Goal: Task Accomplishment & Management: Complete application form

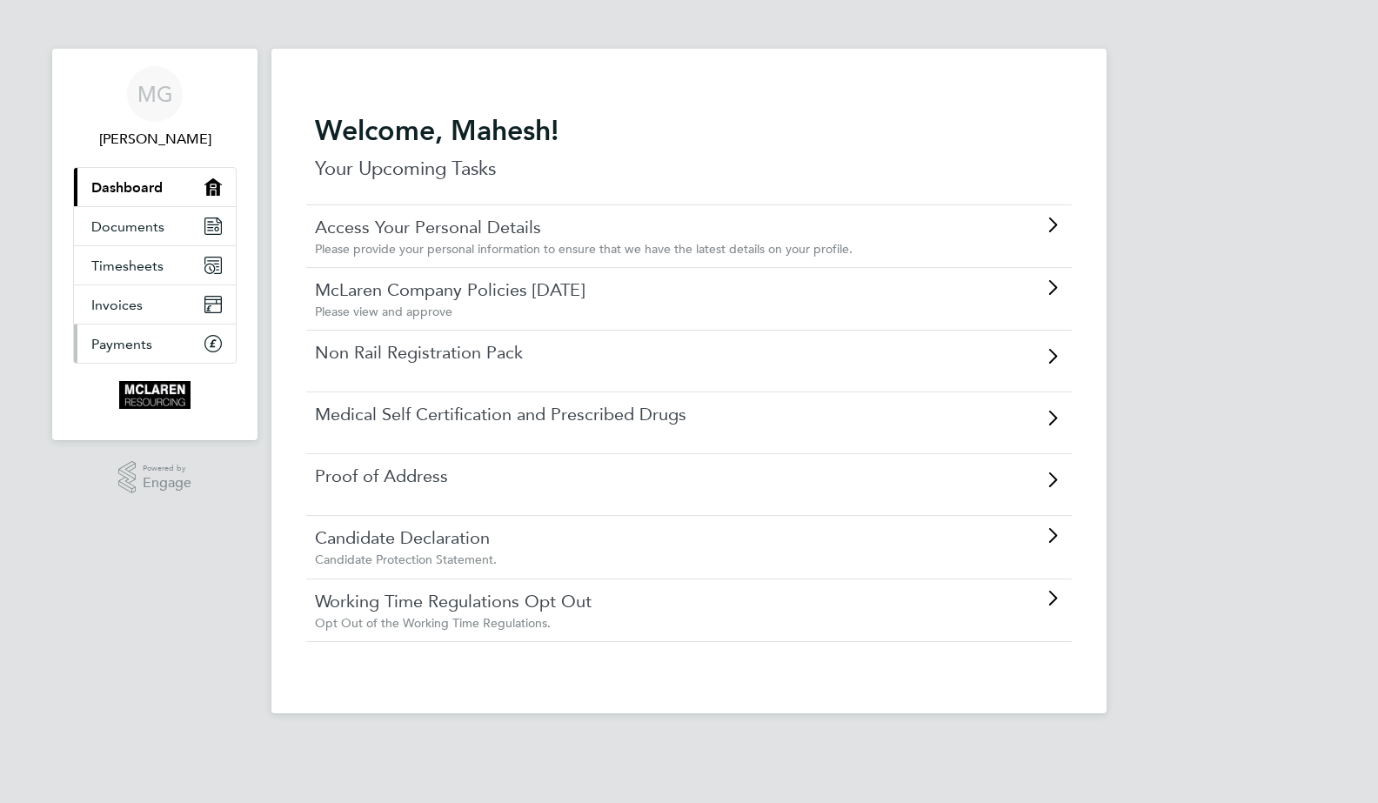
click at [143, 344] on span "Payments" at bounding box center [121, 344] width 61 height 17
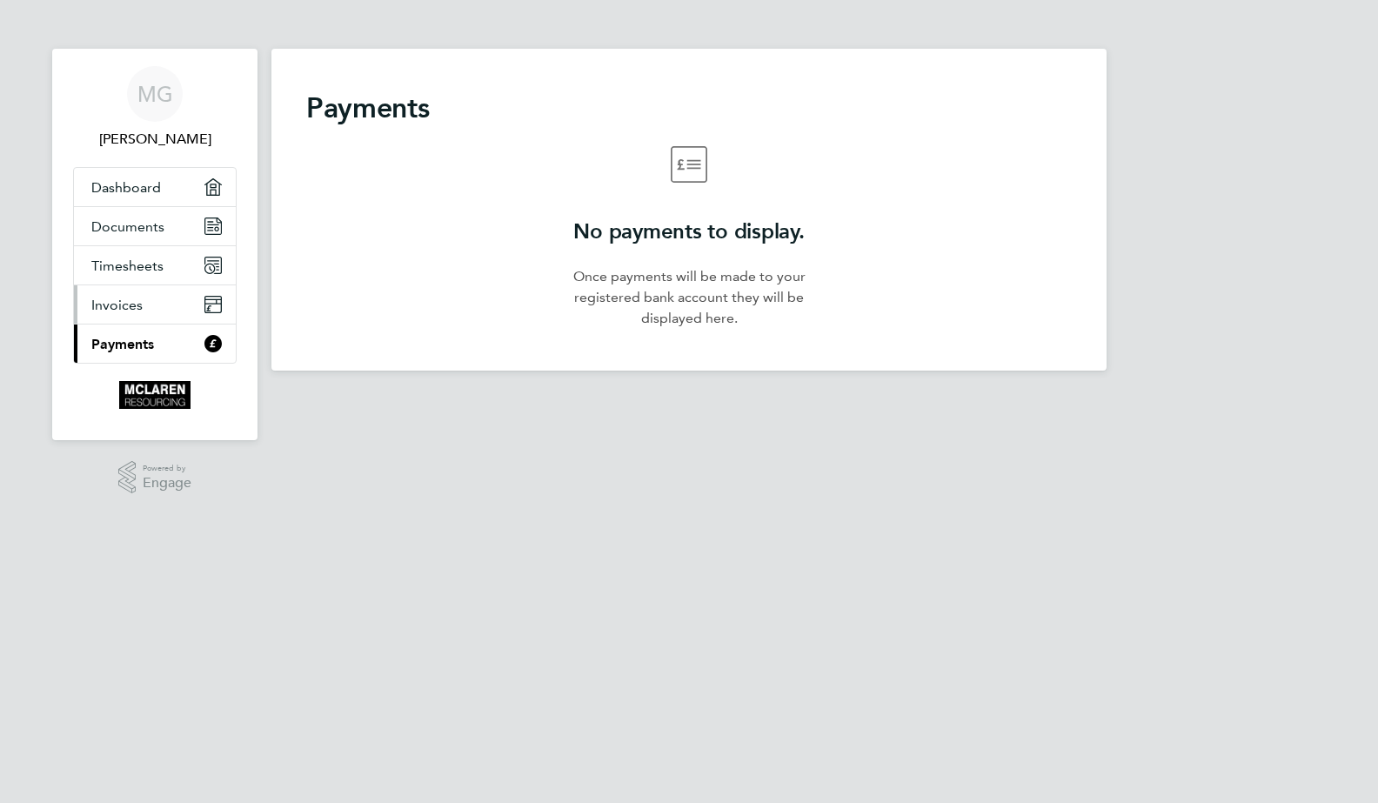
click at [146, 302] on link "Invoices" at bounding box center [155, 304] width 162 height 38
click at [149, 257] on span "Timesheets" at bounding box center [127, 265] width 72 height 17
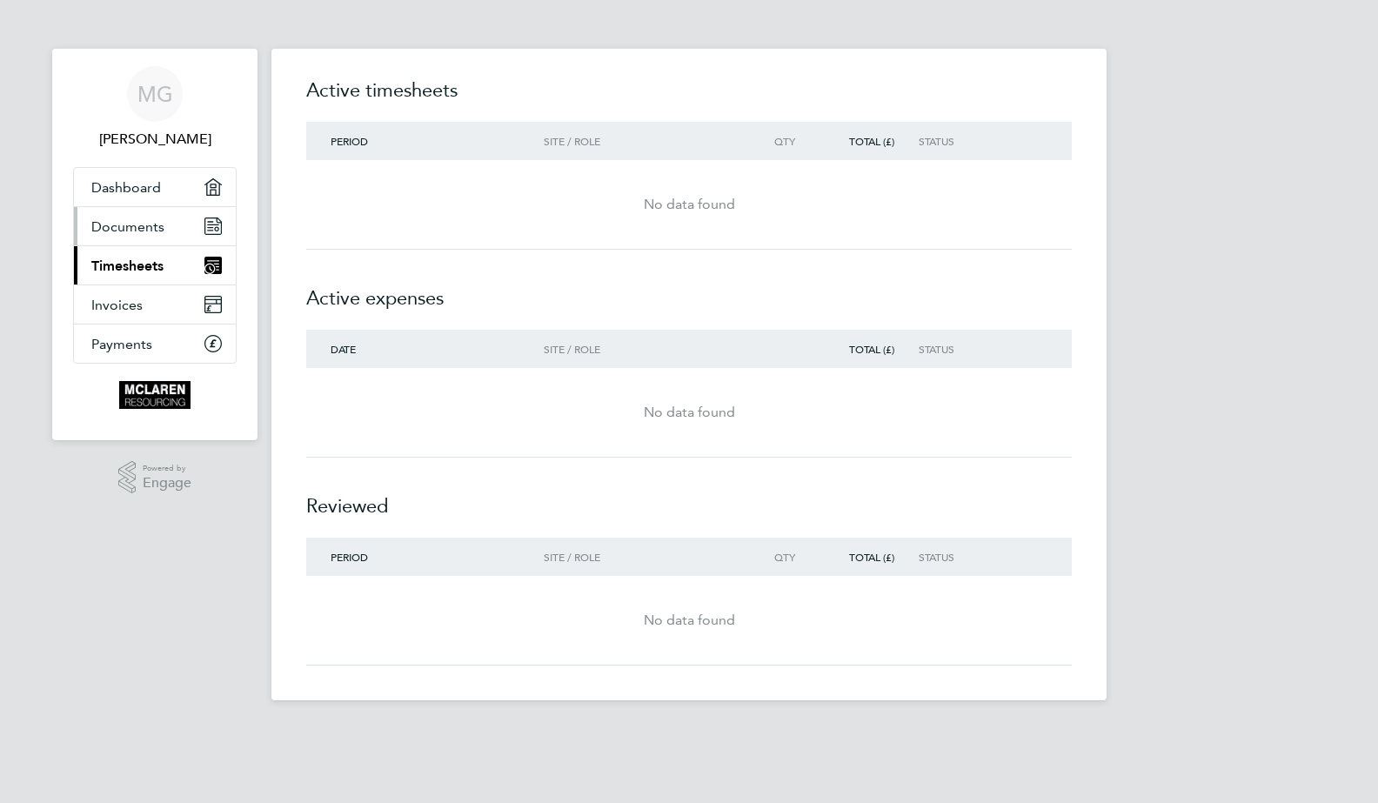
click at [156, 232] on span "Documents" at bounding box center [127, 226] width 73 height 17
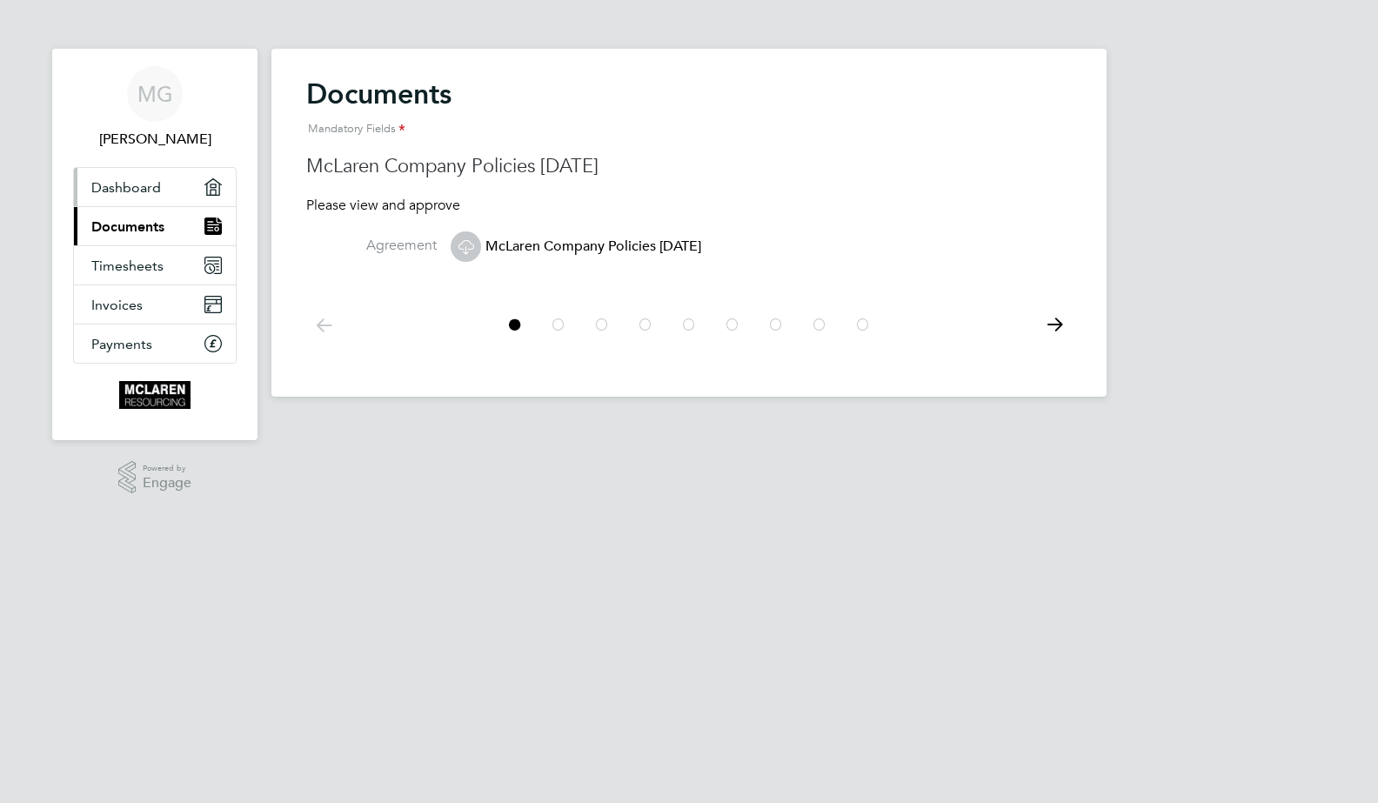
click at [158, 186] on span "Dashboard" at bounding box center [126, 187] width 70 height 17
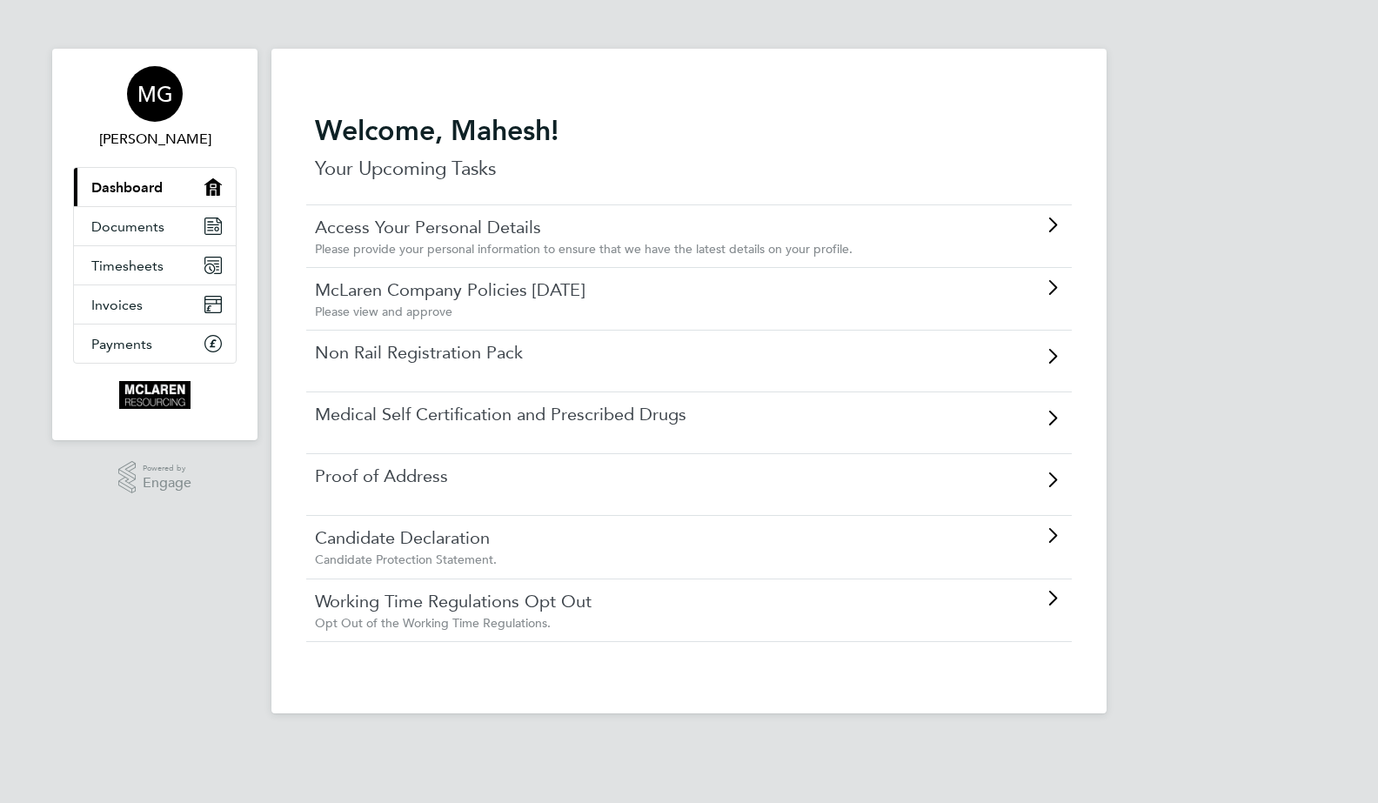
click at [143, 87] on span "MG" at bounding box center [155, 94] width 36 height 23
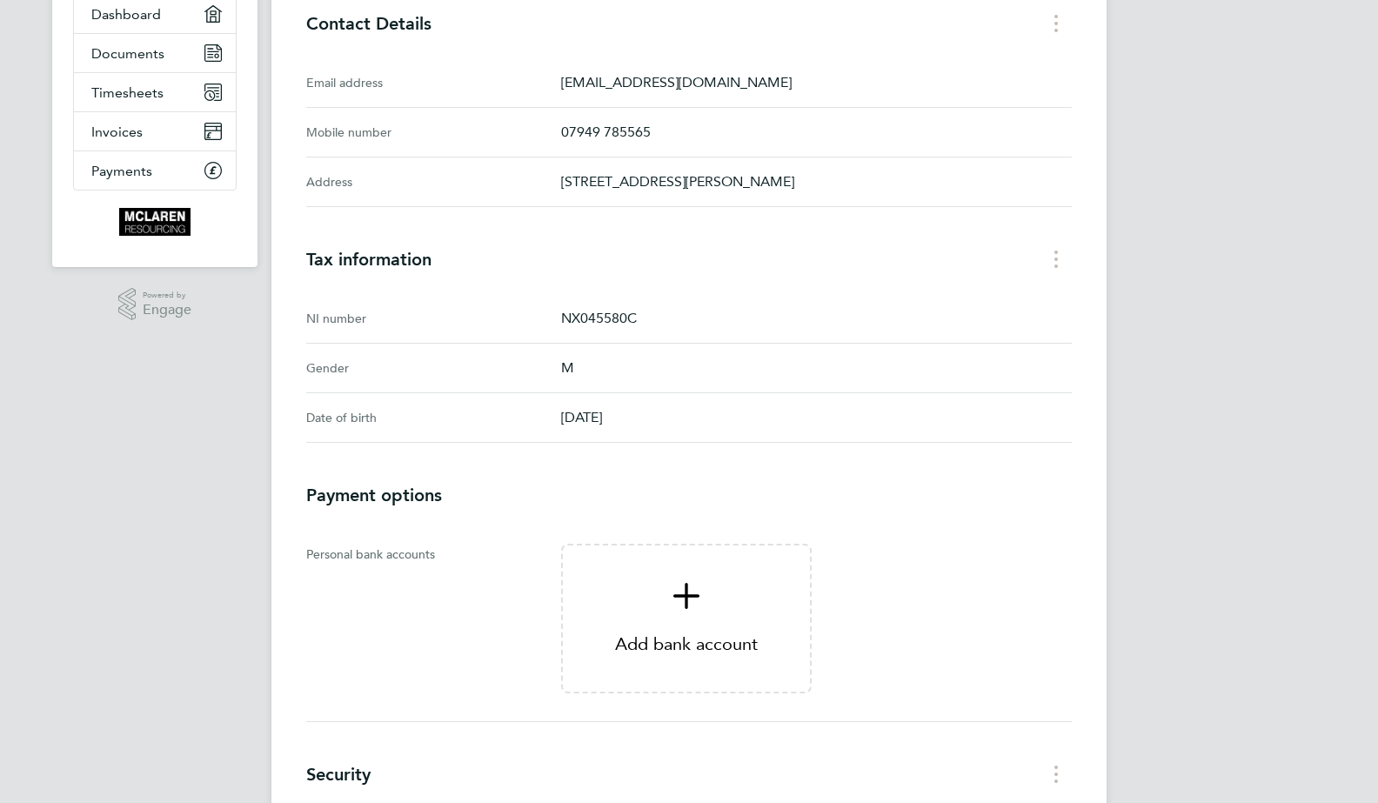
scroll to position [297, 0]
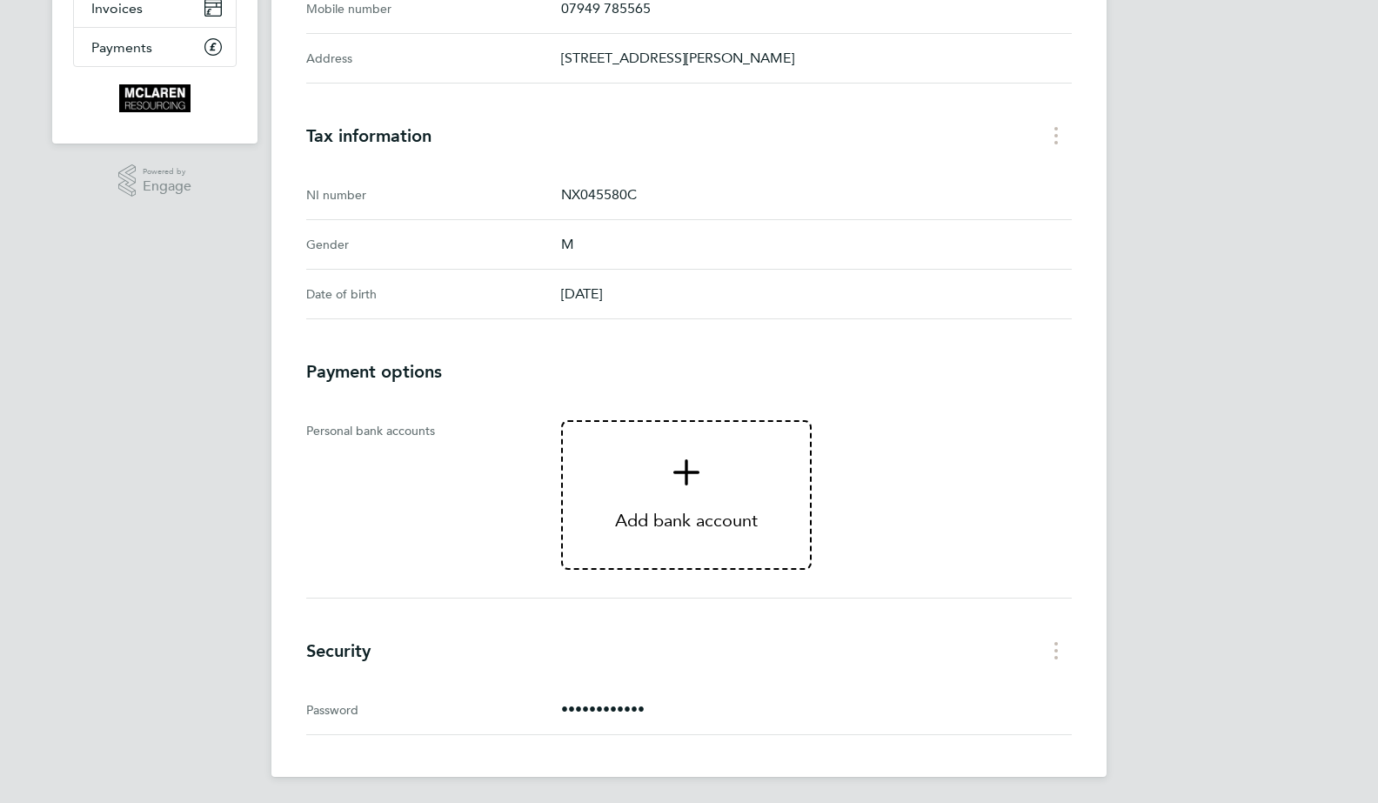
click at [684, 492] on span "Add bank account" at bounding box center [686, 494] width 247 height 71
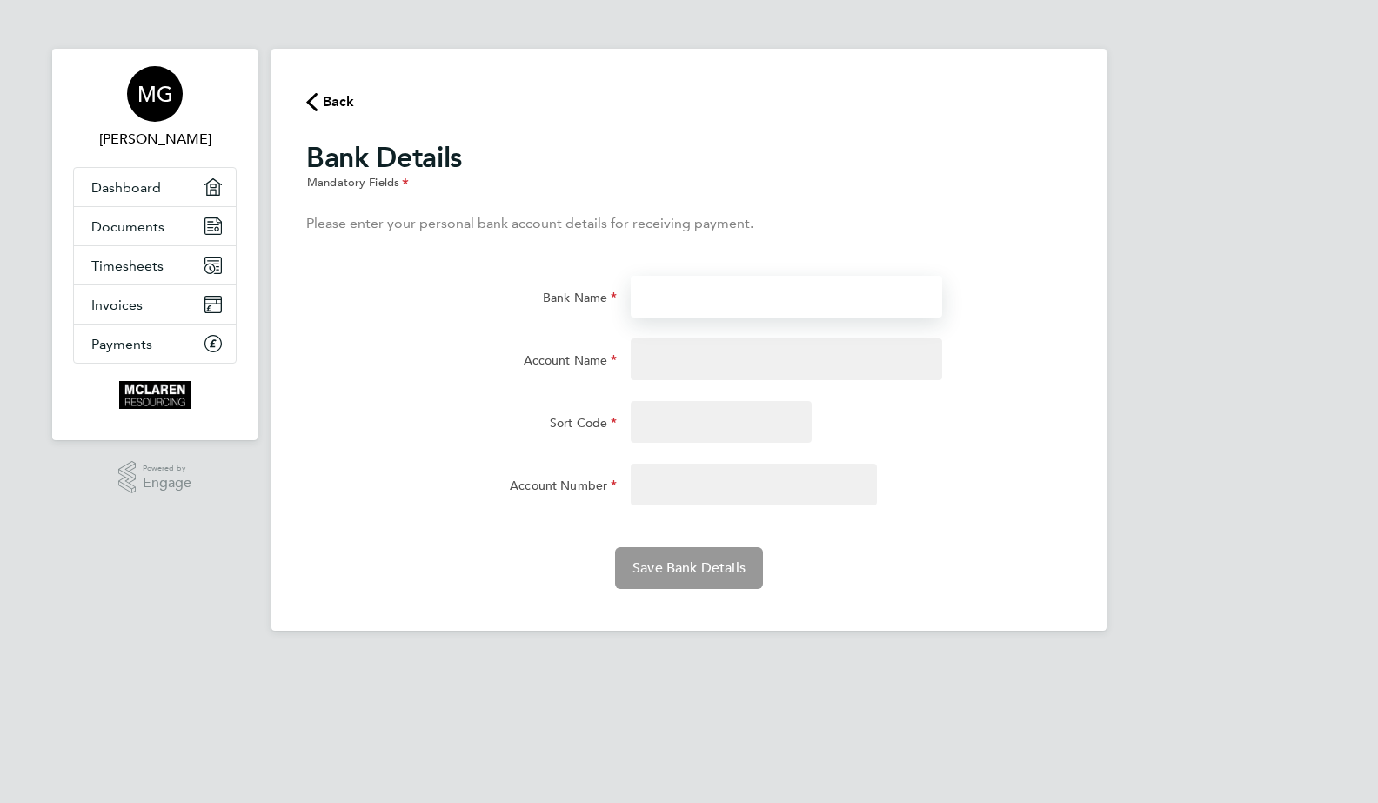
click at [671, 296] on input "Bank Name" at bounding box center [785, 297] width 310 height 42
type input "NatWest"
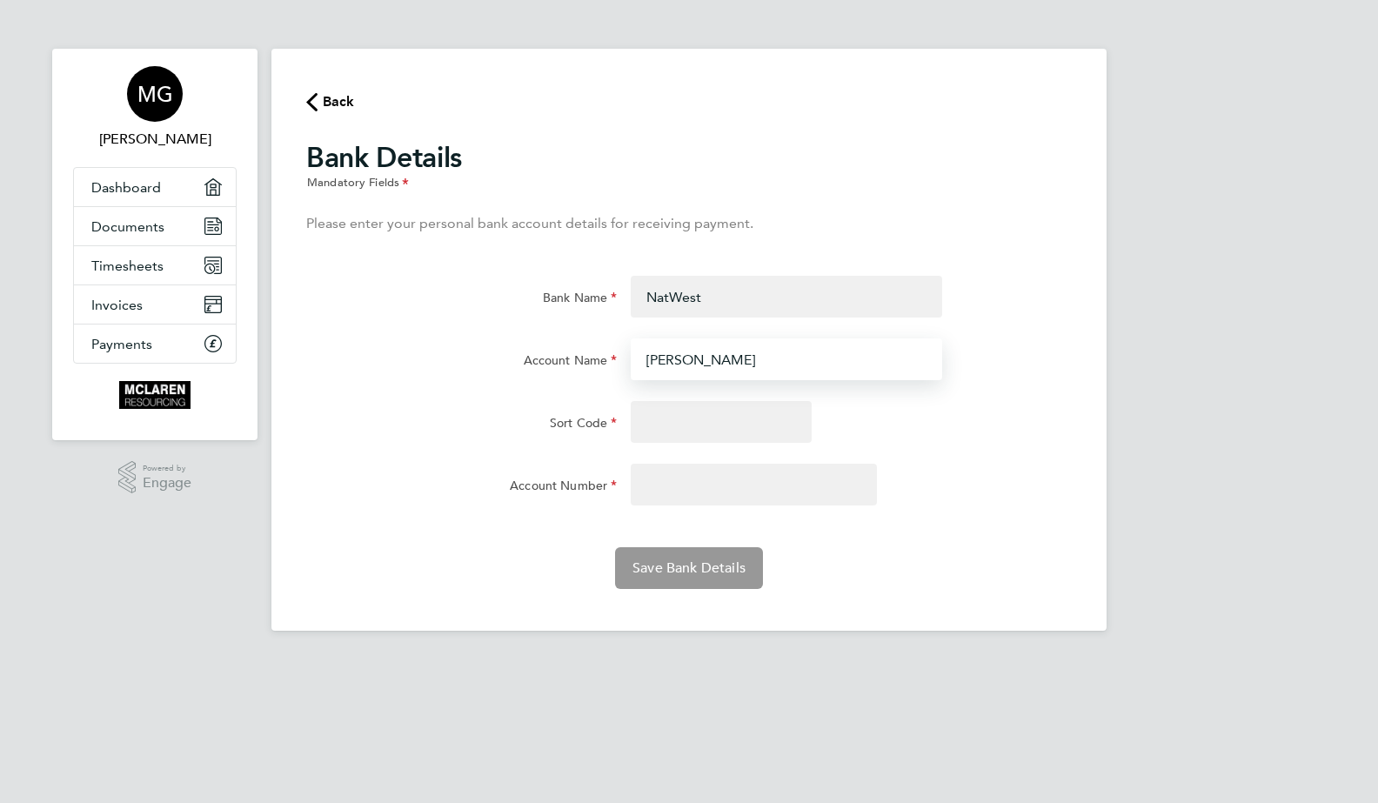
type input "Mr Mahesh Gohel"
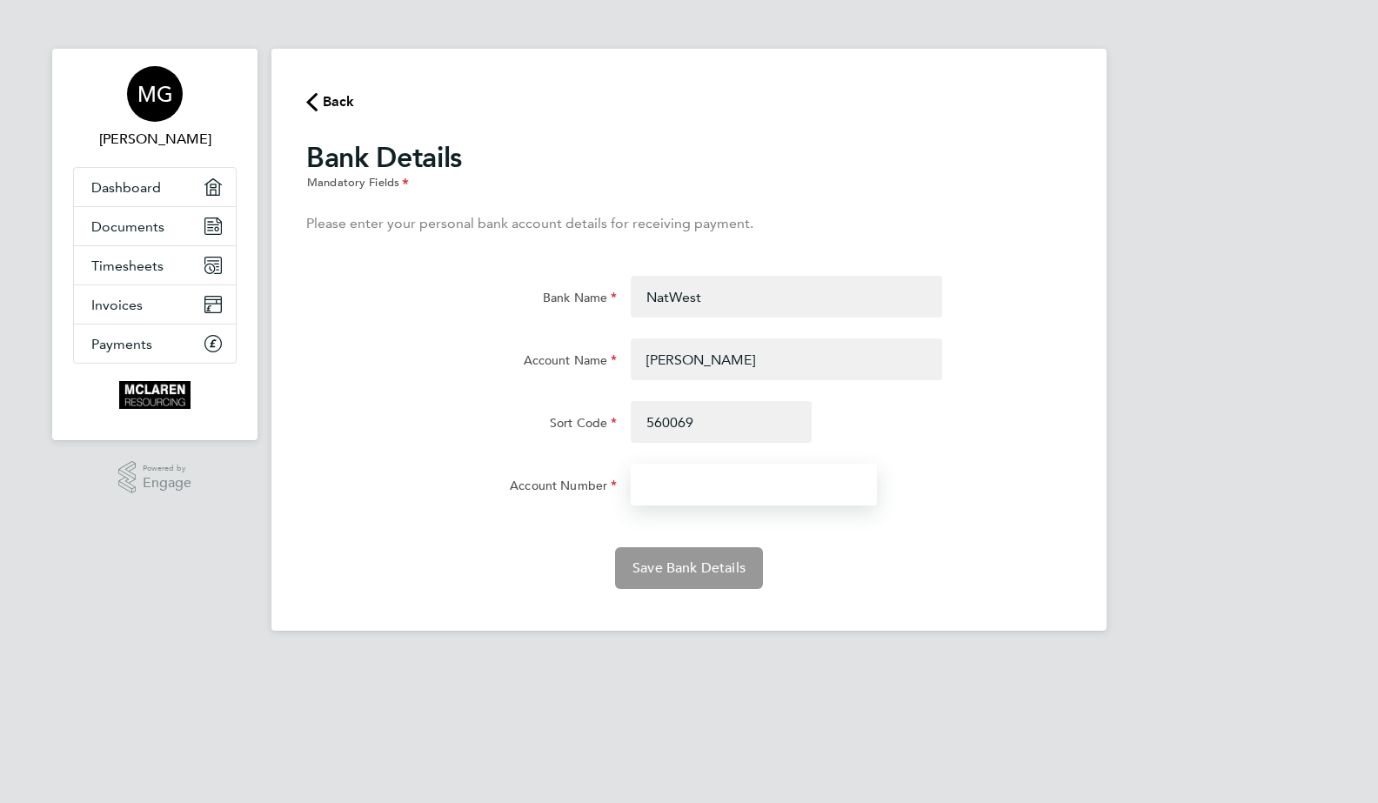
type input "56-00-69"
click at [675, 483] on input "Account Number" at bounding box center [753, 485] width 246 height 42
type input "99266210"
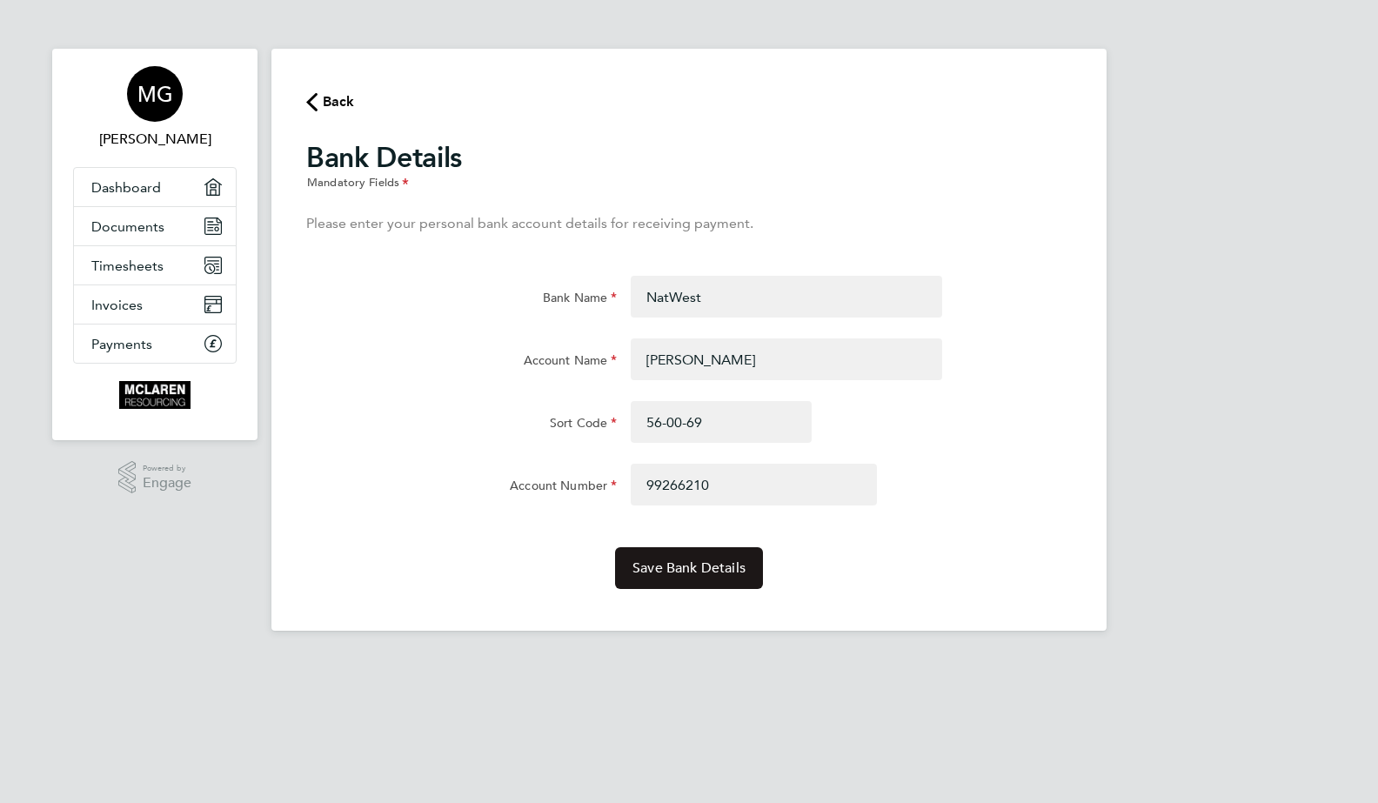
click at [699, 565] on span "Save Bank Details" at bounding box center [688, 567] width 113 height 17
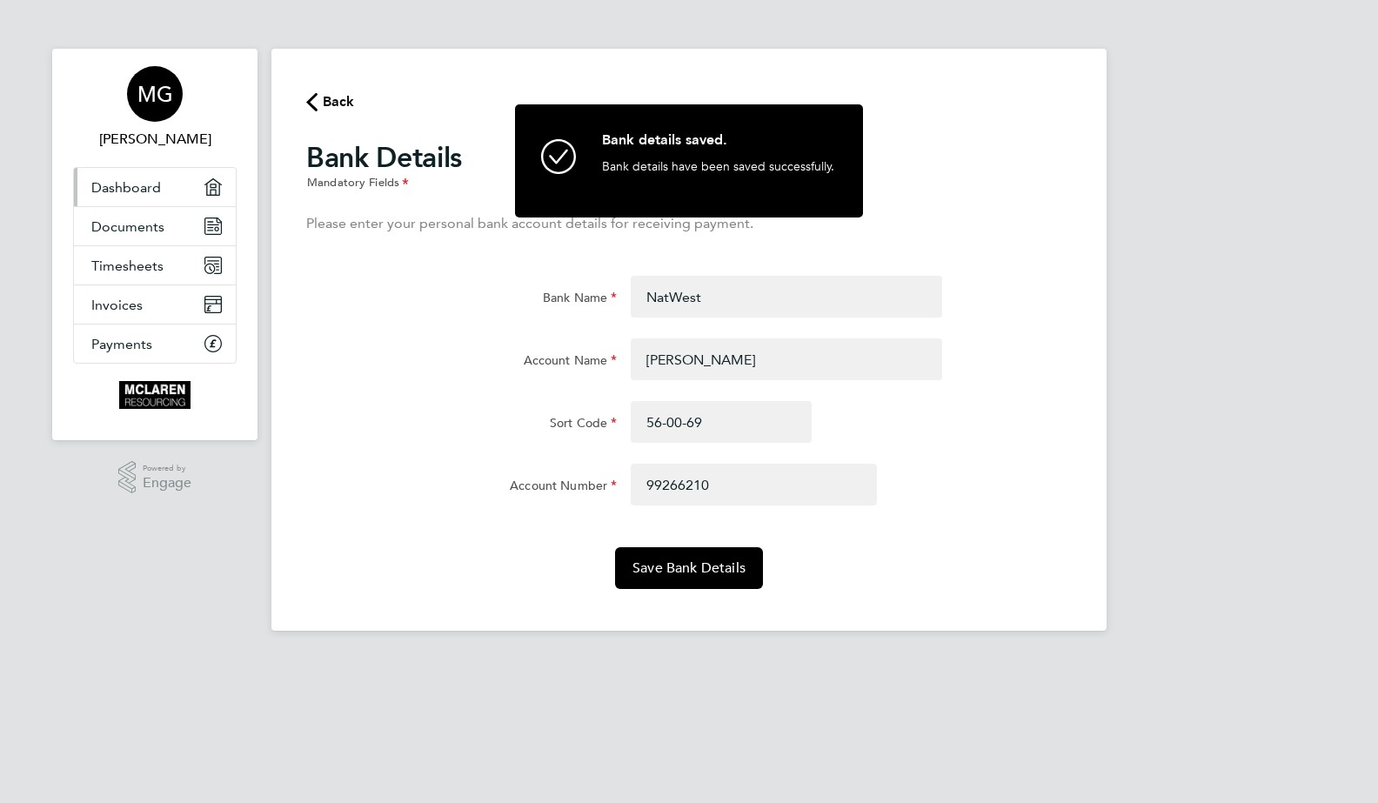
click at [118, 193] on span "Dashboard" at bounding box center [126, 187] width 70 height 17
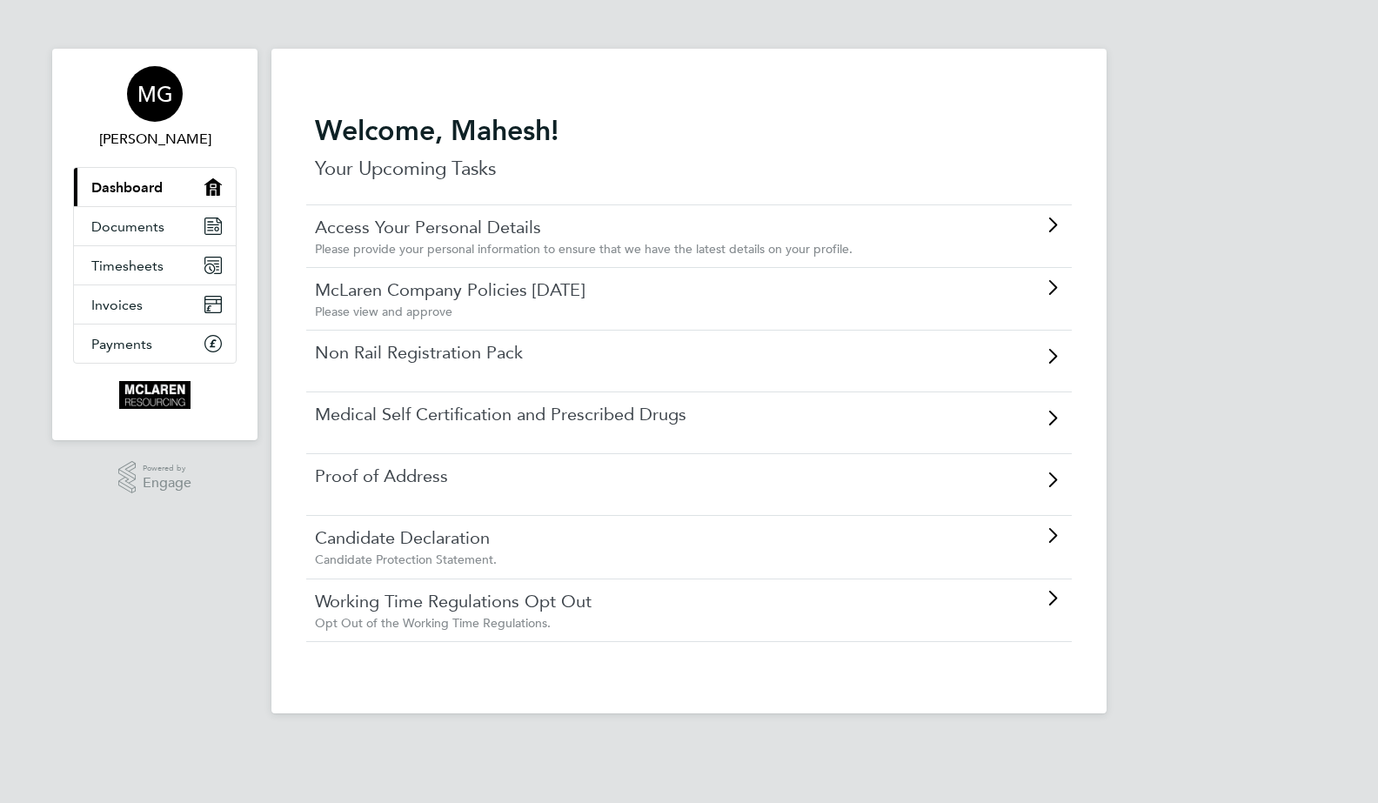
click at [162, 97] on span "MG" at bounding box center [155, 94] width 36 height 23
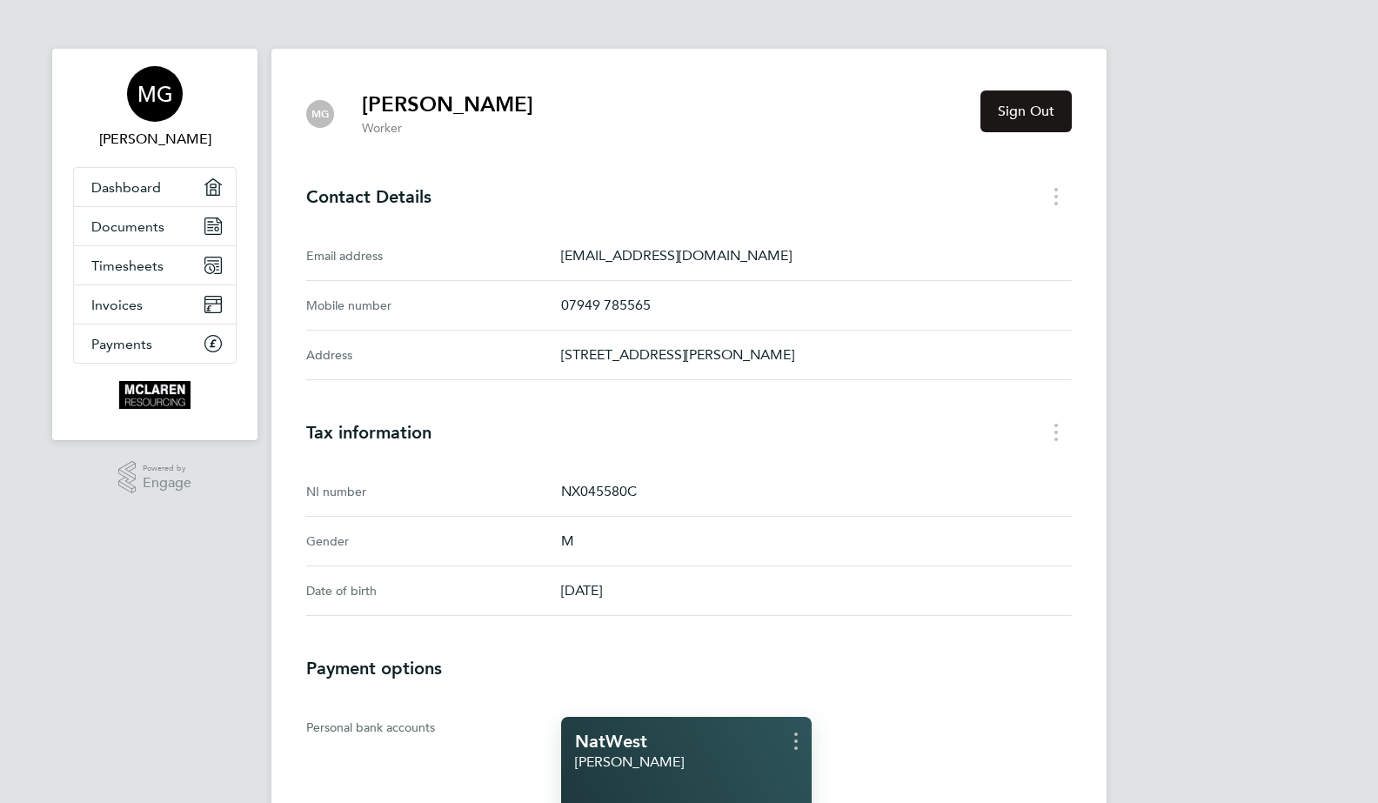
click at [1024, 116] on span "Sign Out" at bounding box center [1025, 111] width 57 height 17
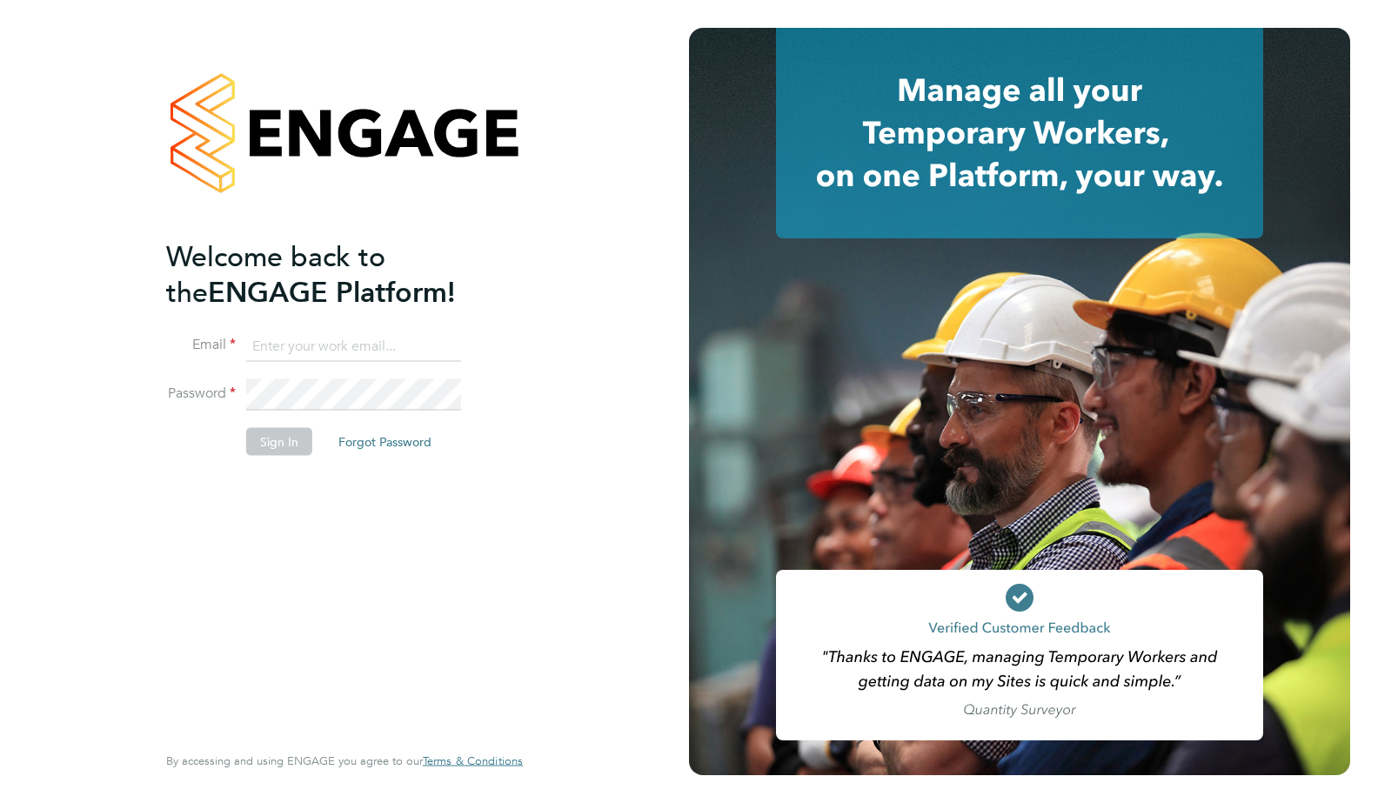
click at [315, 350] on input at bounding box center [353, 345] width 215 height 31
type input "[EMAIL_ADDRESS][DOMAIN_NAME]"
click at [268, 431] on button "Sign In" at bounding box center [279, 441] width 66 height 28
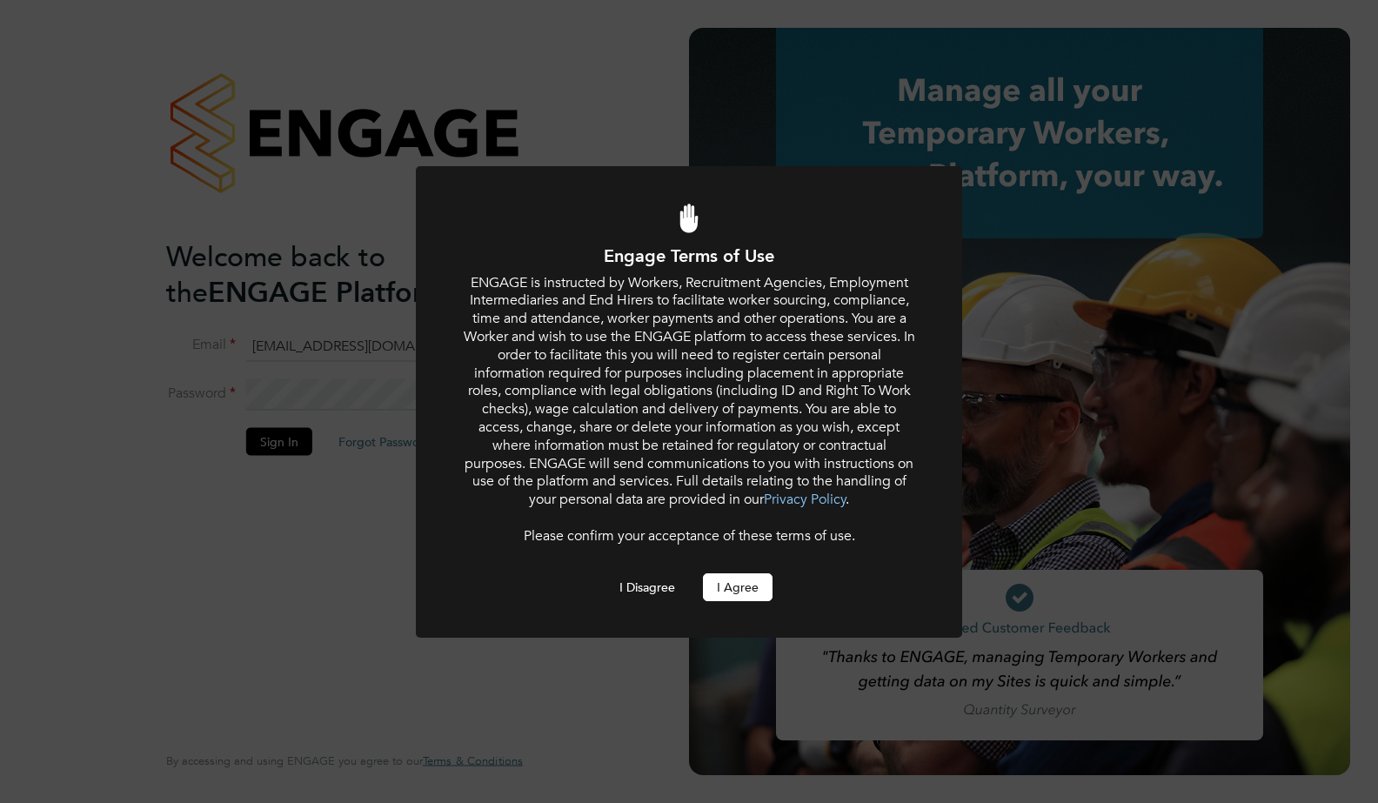
click at [729, 590] on button "I Agree" at bounding box center [738, 587] width 70 height 28
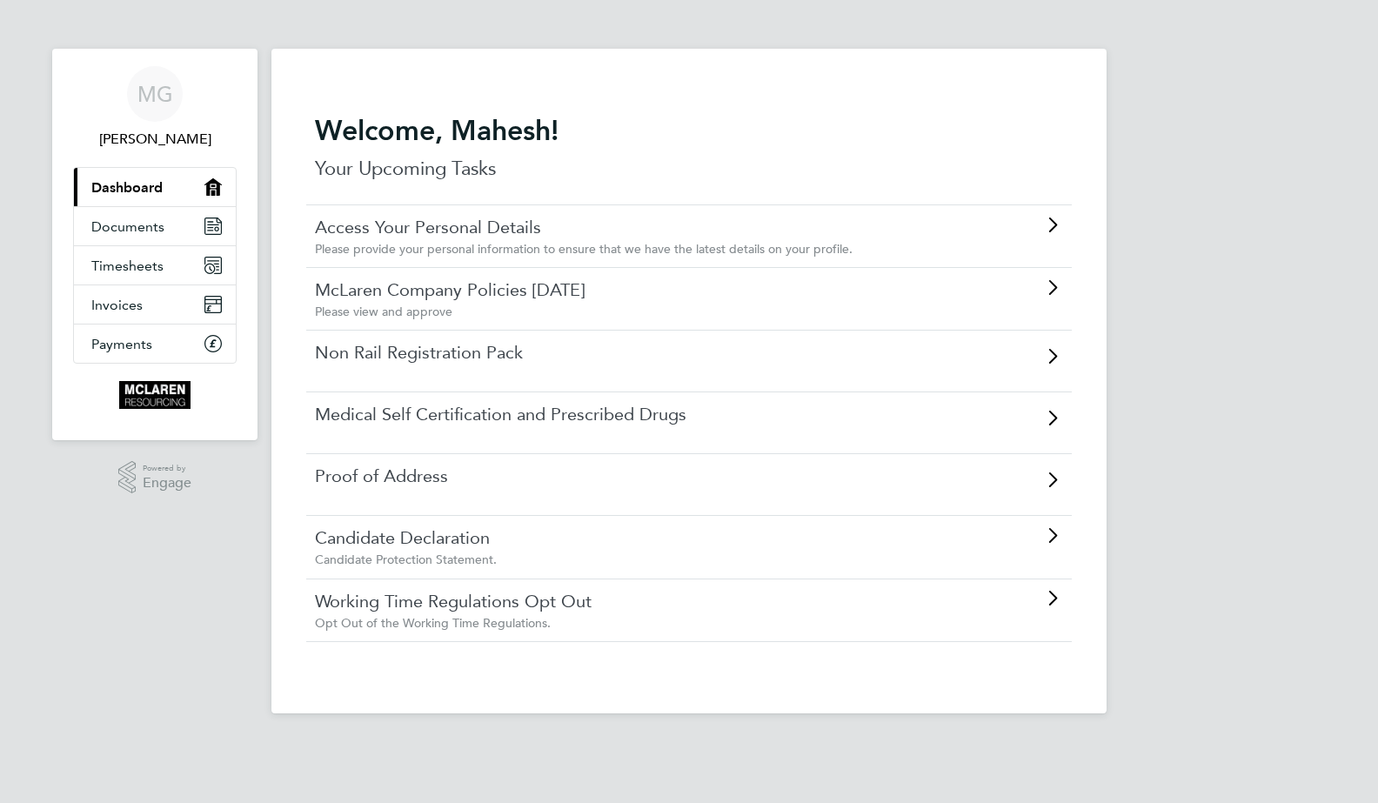
click at [344, 230] on link "Access Your Personal Details" at bounding box center [640, 227] width 650 height 23
click at [458, 288] on link "McLaren Company Policies [DATE]" at bounding box center [640, 289] width 650 height 23
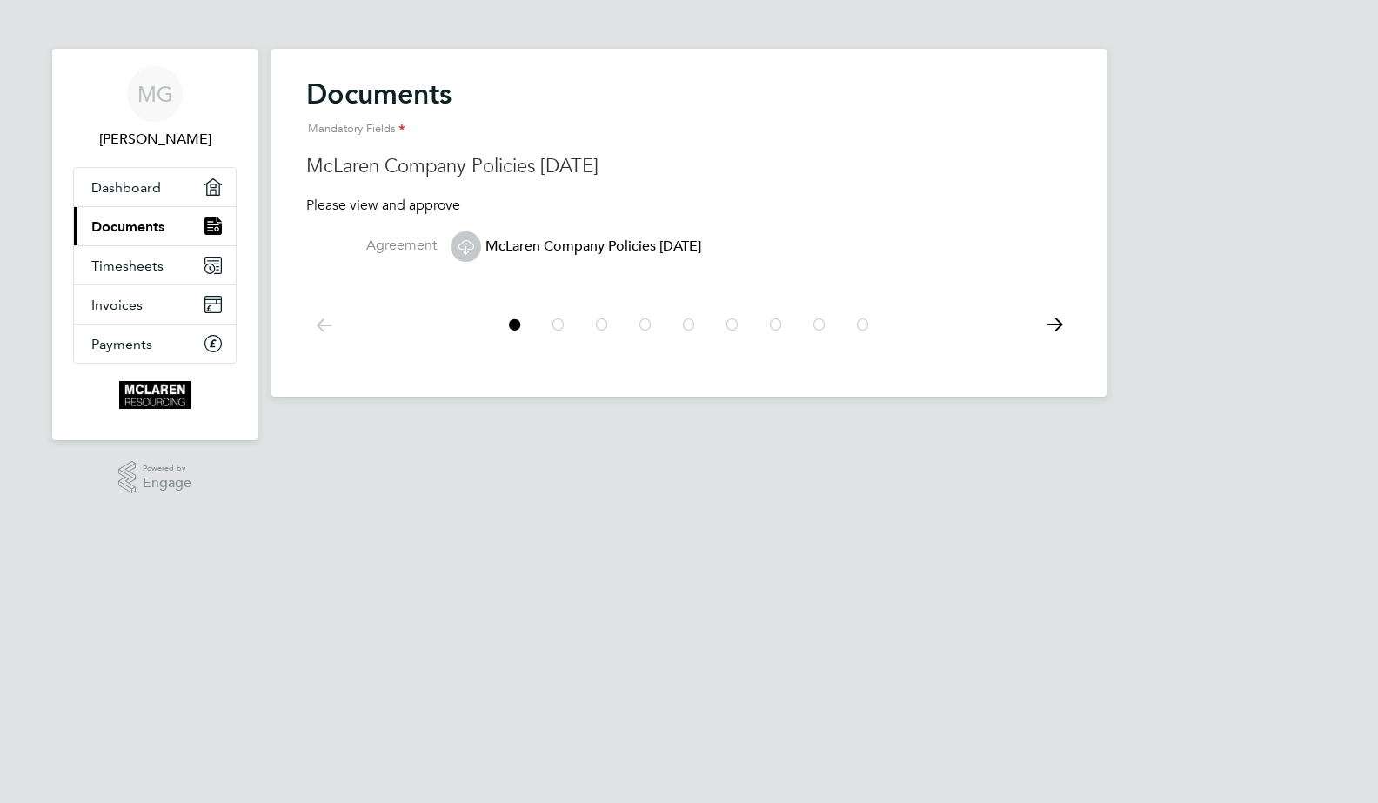
click at [542, 248] on span "McLaren Company Policies [DATE]" at bounding box center [575, 245] width 250 height 17
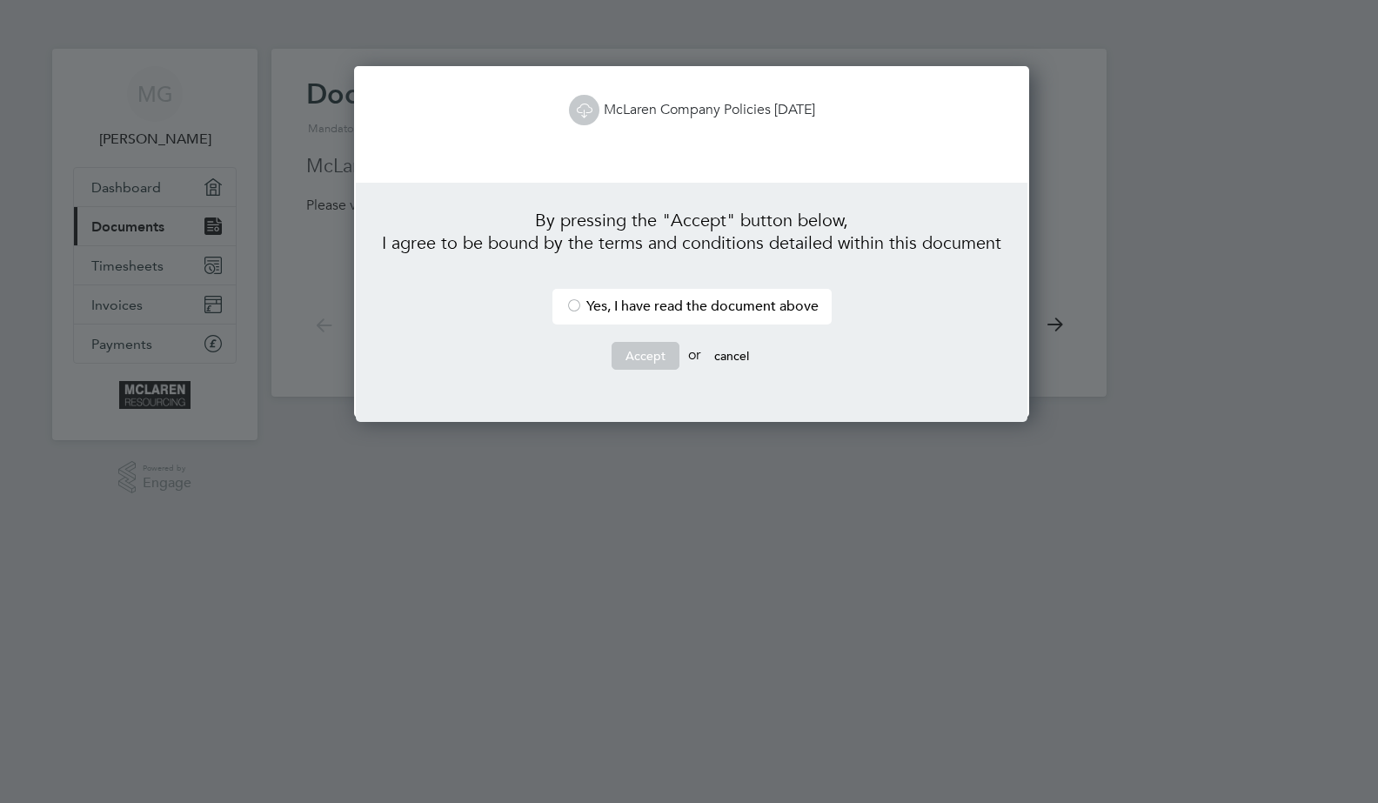
scroll to position [351, 669]
click at [725, 351] on button "cancel" at bounding box center [731, 356] width 63 height 28
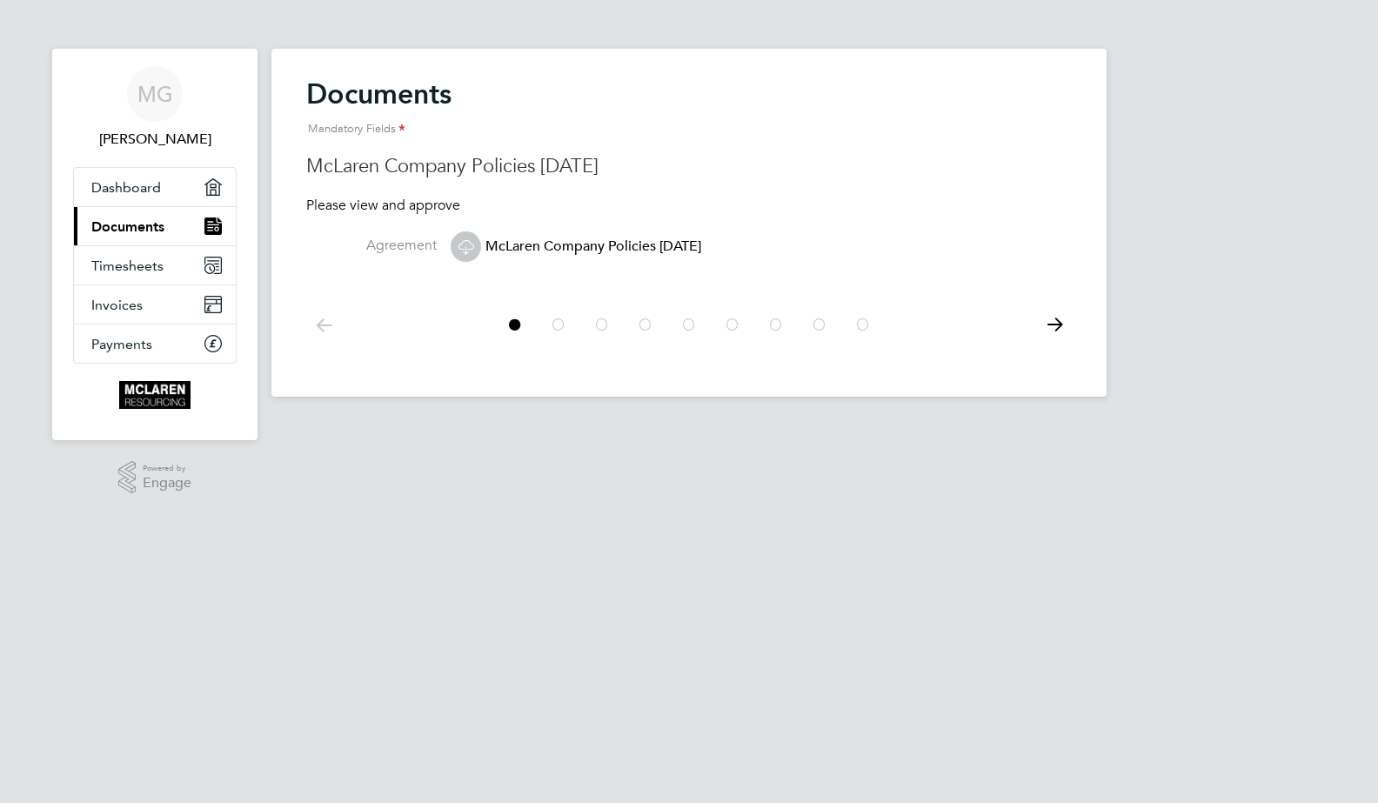
click at [1057, 324] on icon at bounding box center [1054, 324] width 35 height 39
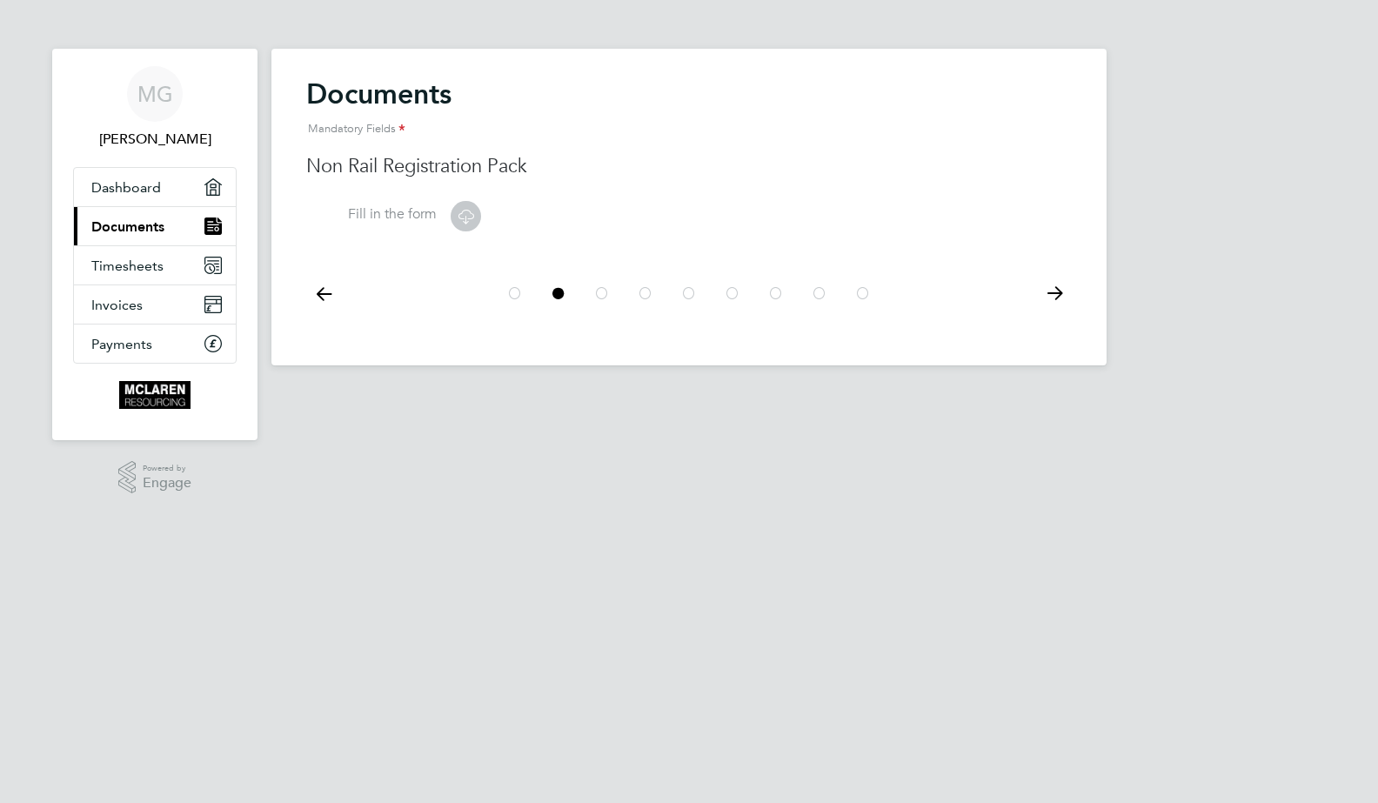
click at [317, 288] on icon at bounding box center [323, 293] width 35 height 39
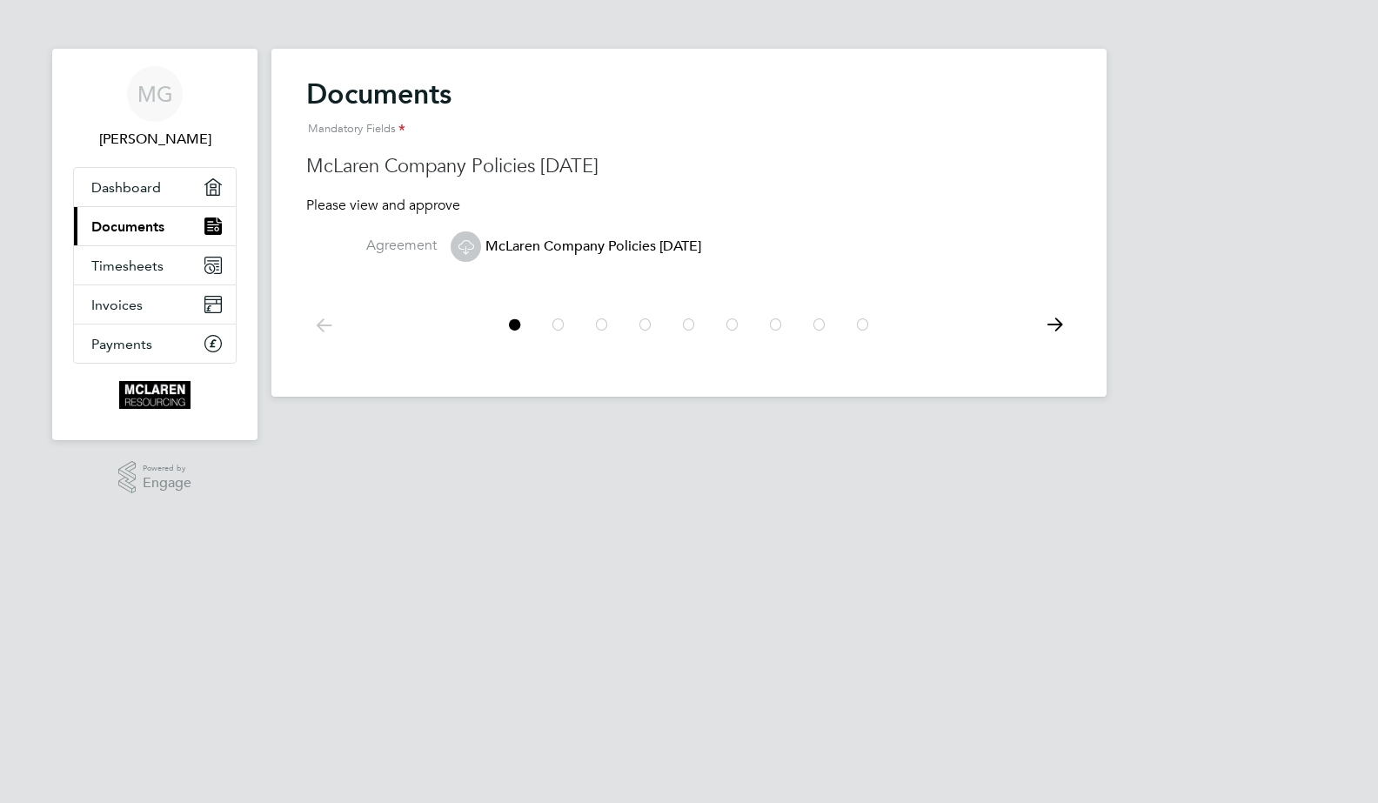
click at [469, 252] on icon at bounding box center [466, 247] width 22 height 22
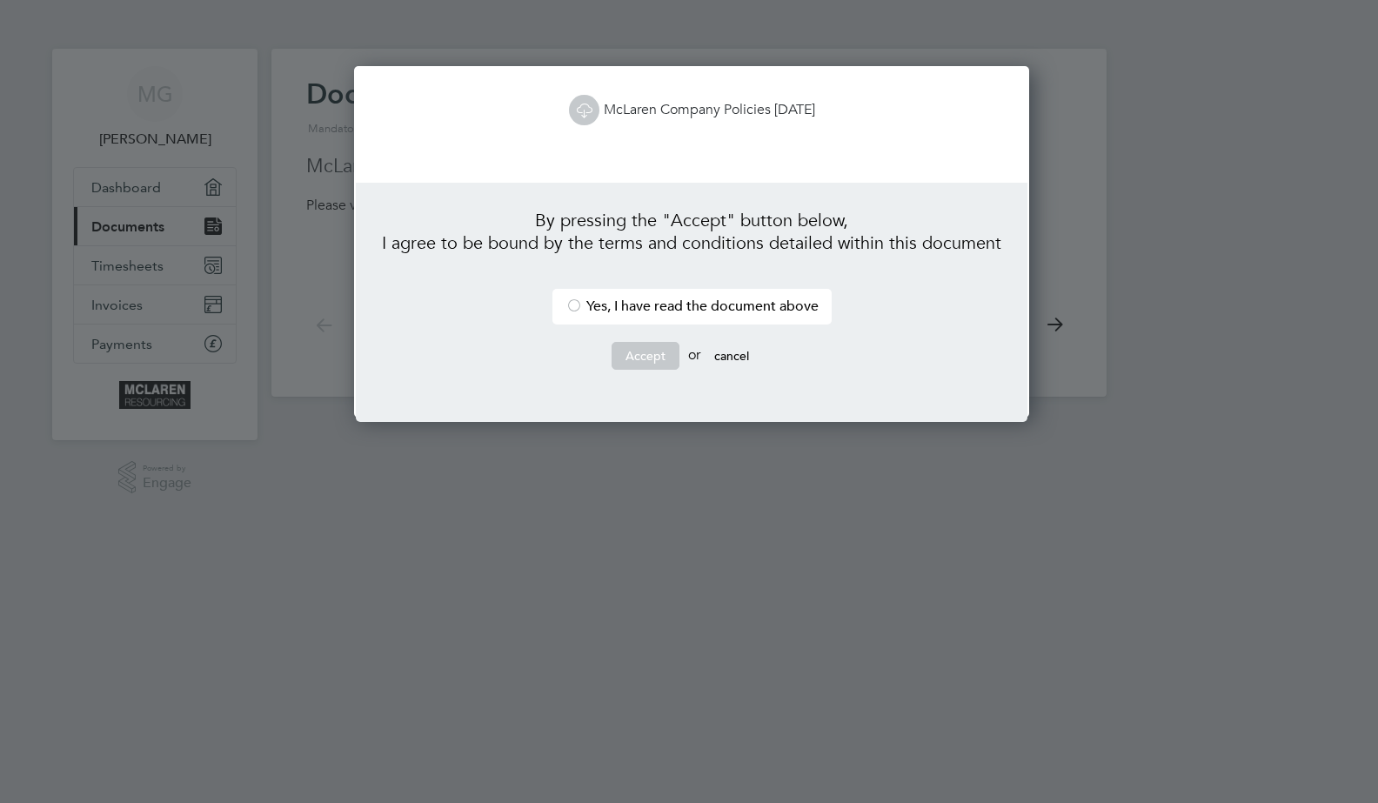
scroll to position [351, 669]
click at [732, 357] on button "cancel" at bounding box center [731, 356] width 63 height 28
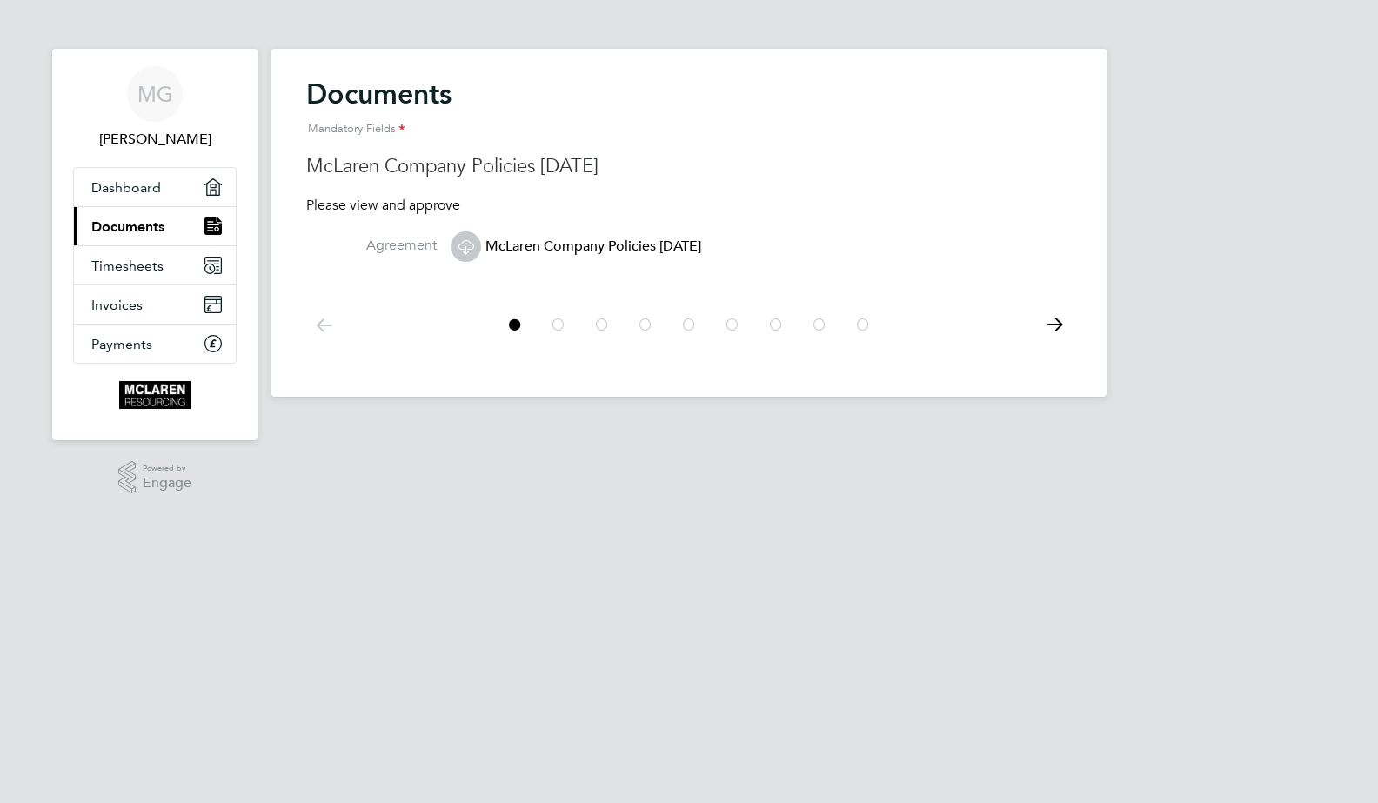
click at [547, 245] on span "McLaren Company Policies [DATE]" at bounding box center [575, 245] width 250 height 17
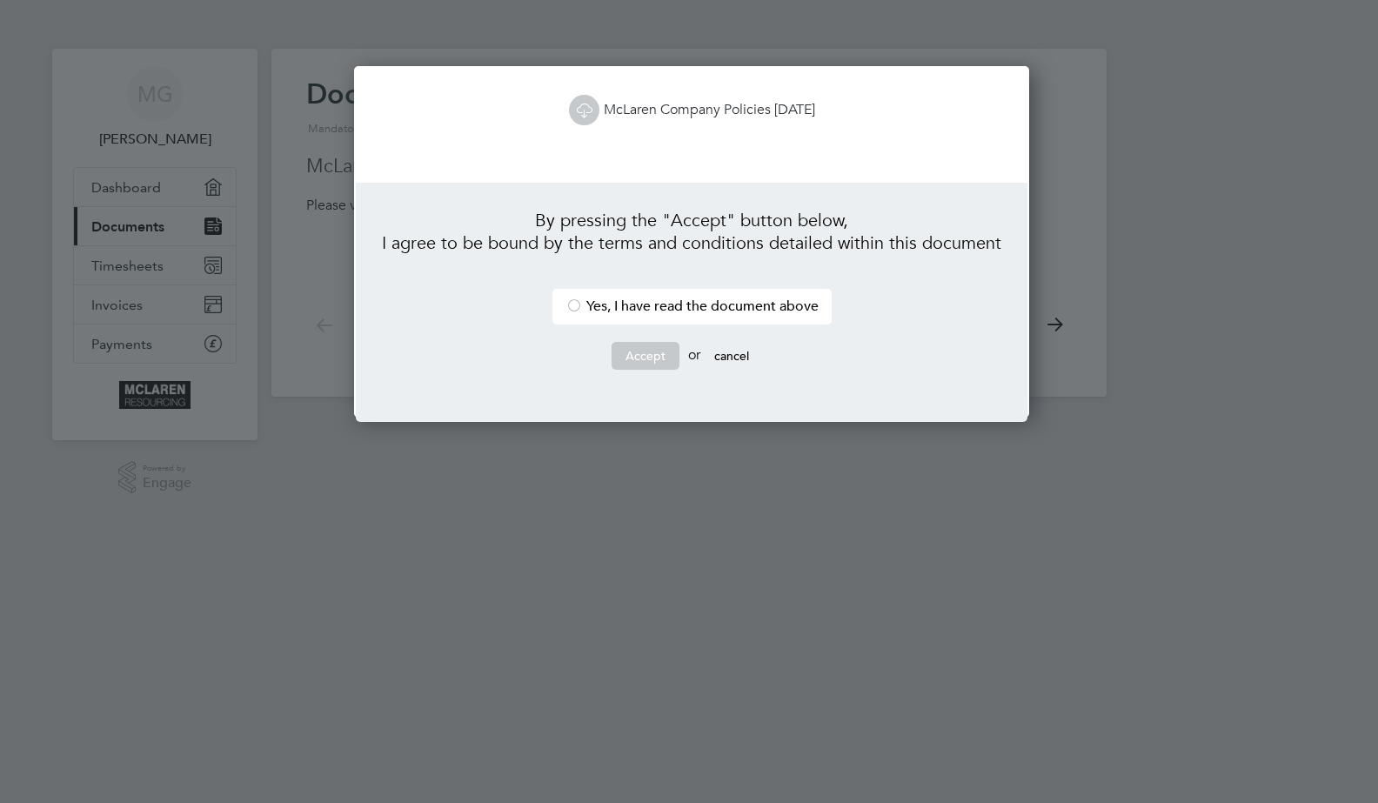
click at [577, 303] on li "Yes, I have read the document above" at bounding box center [691, 307] width 279 height 36
click at [637, 357] on button "Accept" at bounding box center [645, 356] width 68 height 28
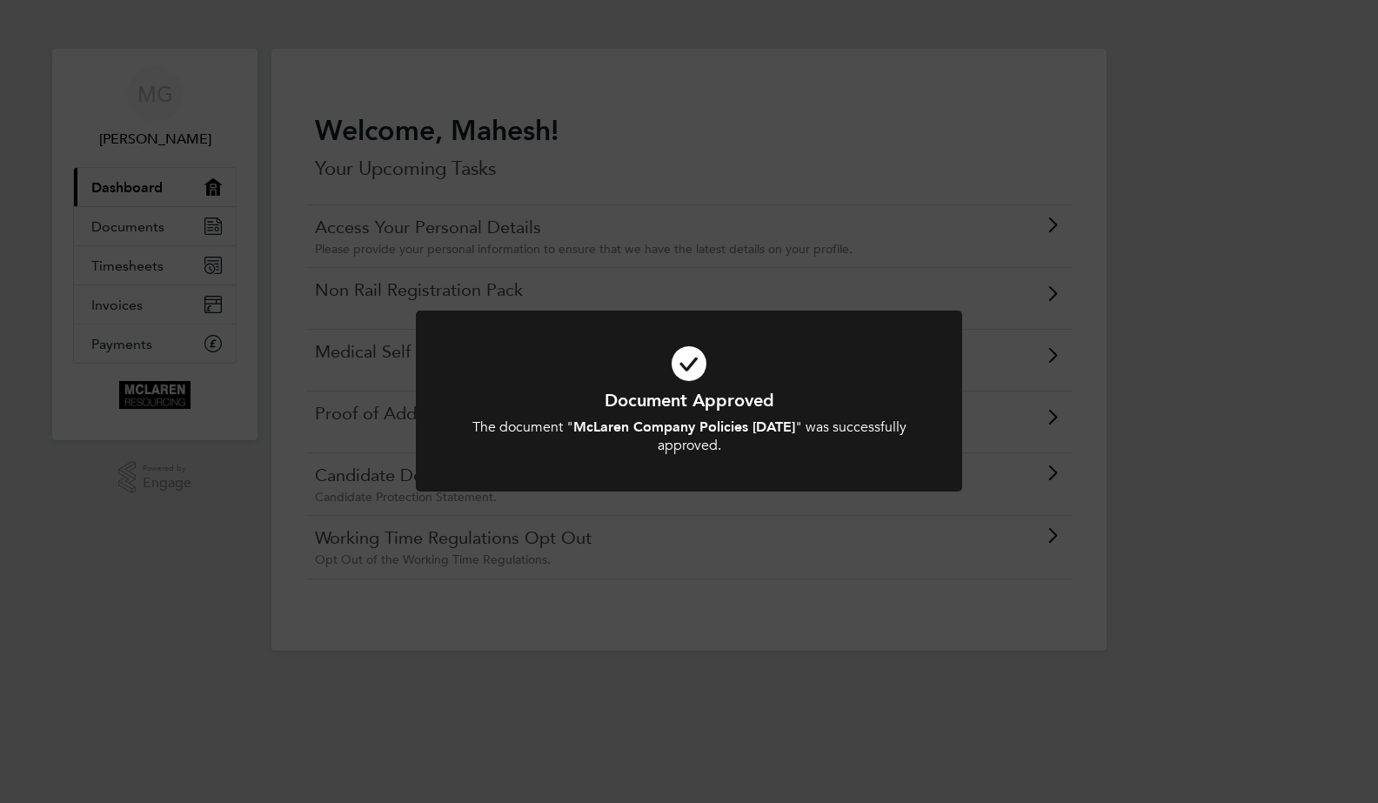
click at [1309, 603] on div "Document Approved The document " McLaren Company Policies [DATE] " was successf…" at bounding box center [689, 401] width 1378 height 803
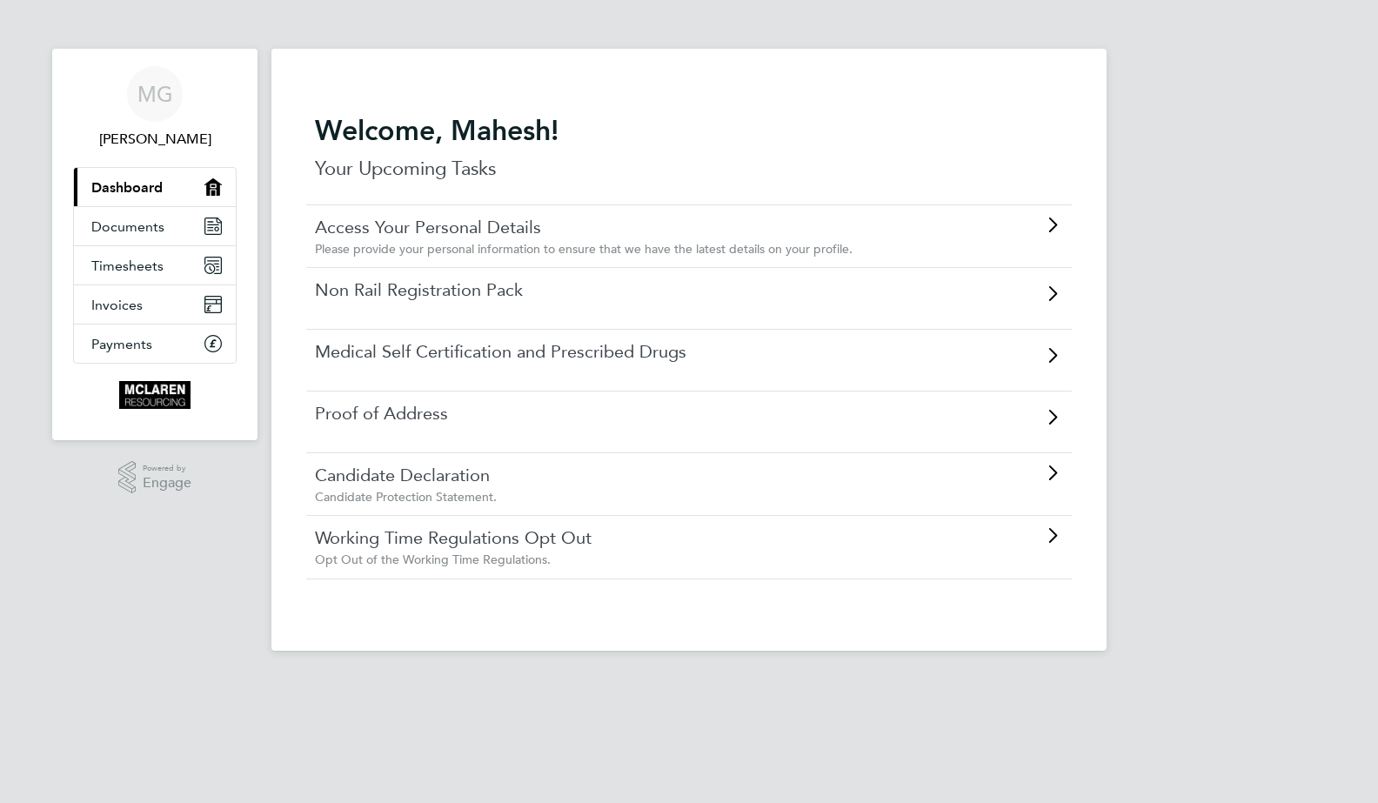
click at [437, 298] on link "Non Rail Registration Pack" at bounding box center [640, 289] width 650 height 23
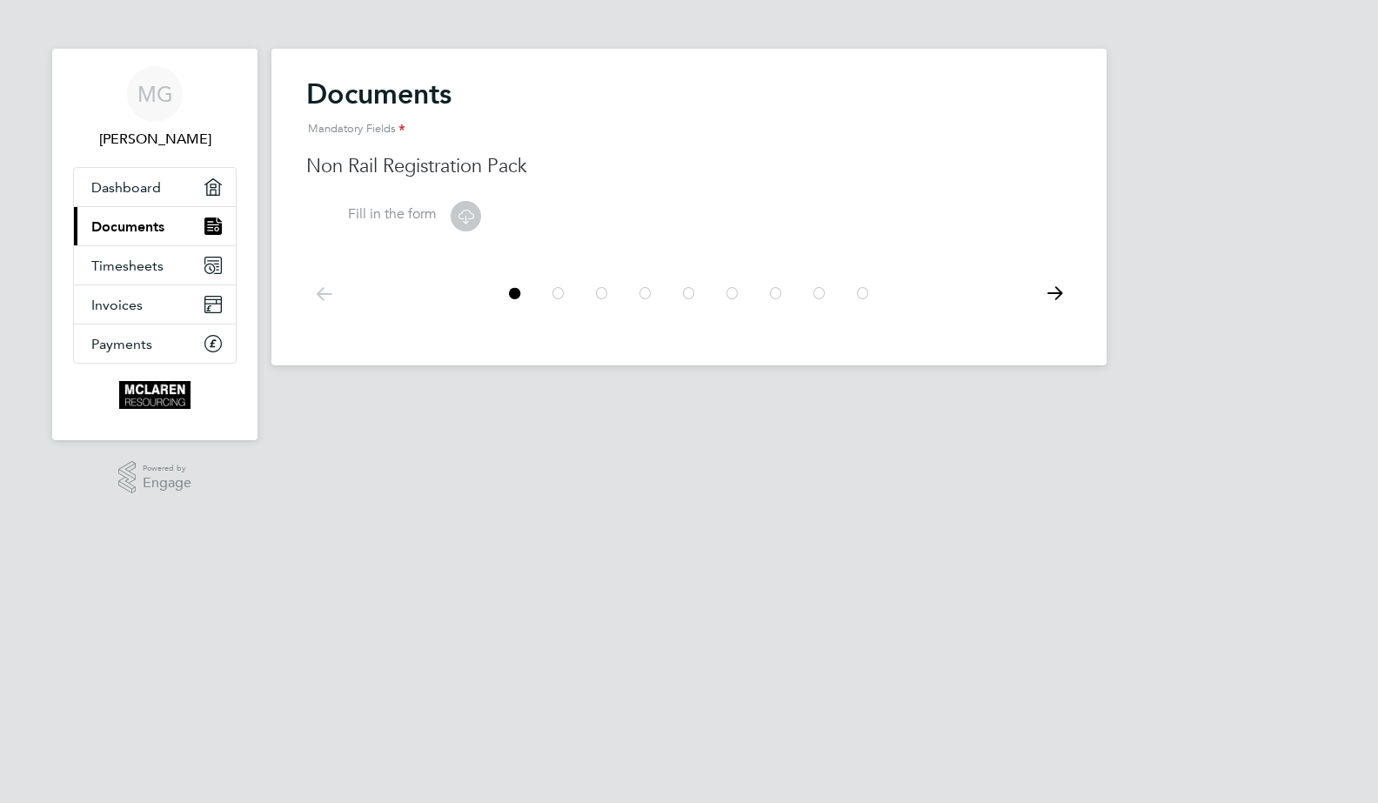
click at [324, 288] on icon at bounding box center [323, 293] width 35 height 39
click at [462, 215] on icon at bounding box center [466, 216] width 22 height 22
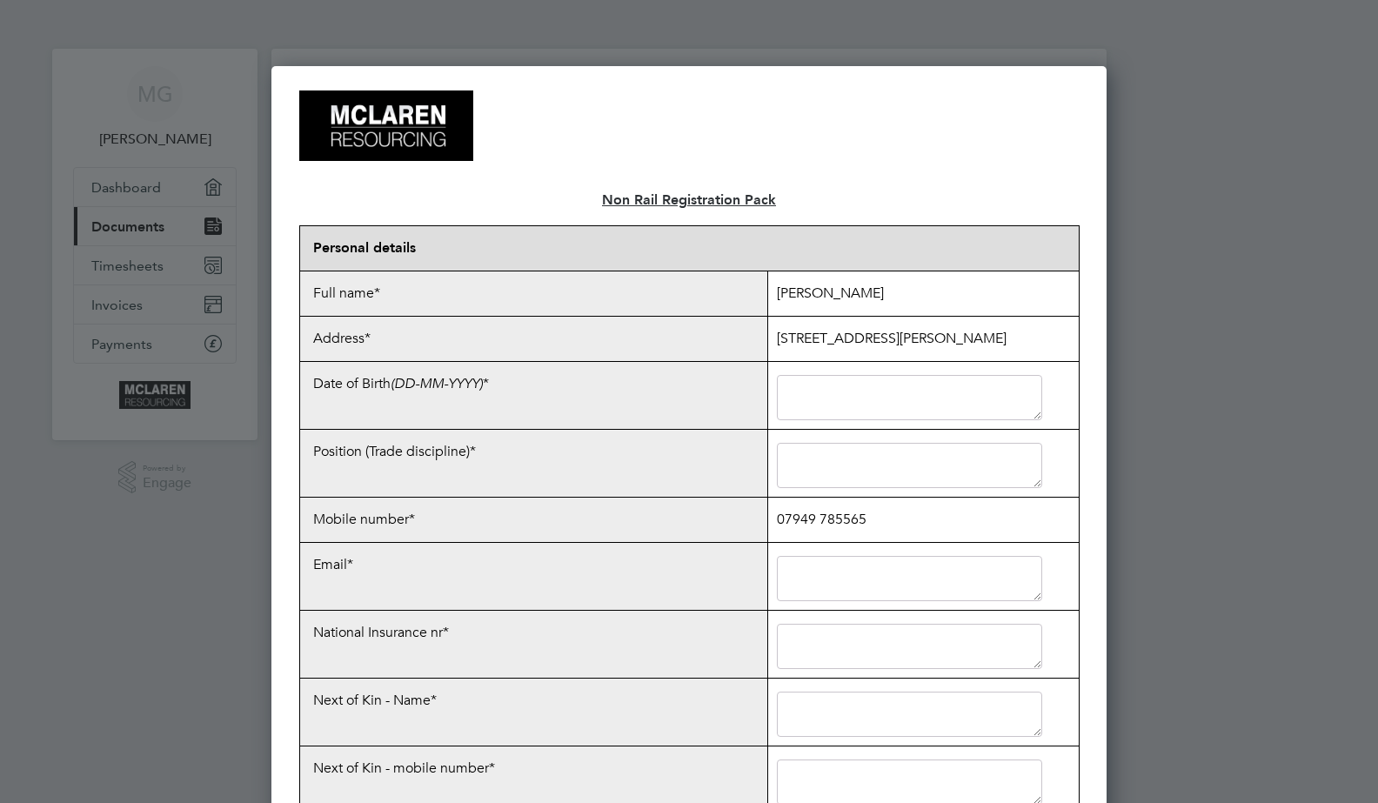
click at [907, 408] on textarea at bounding box center [910, 397] width 266 height 45
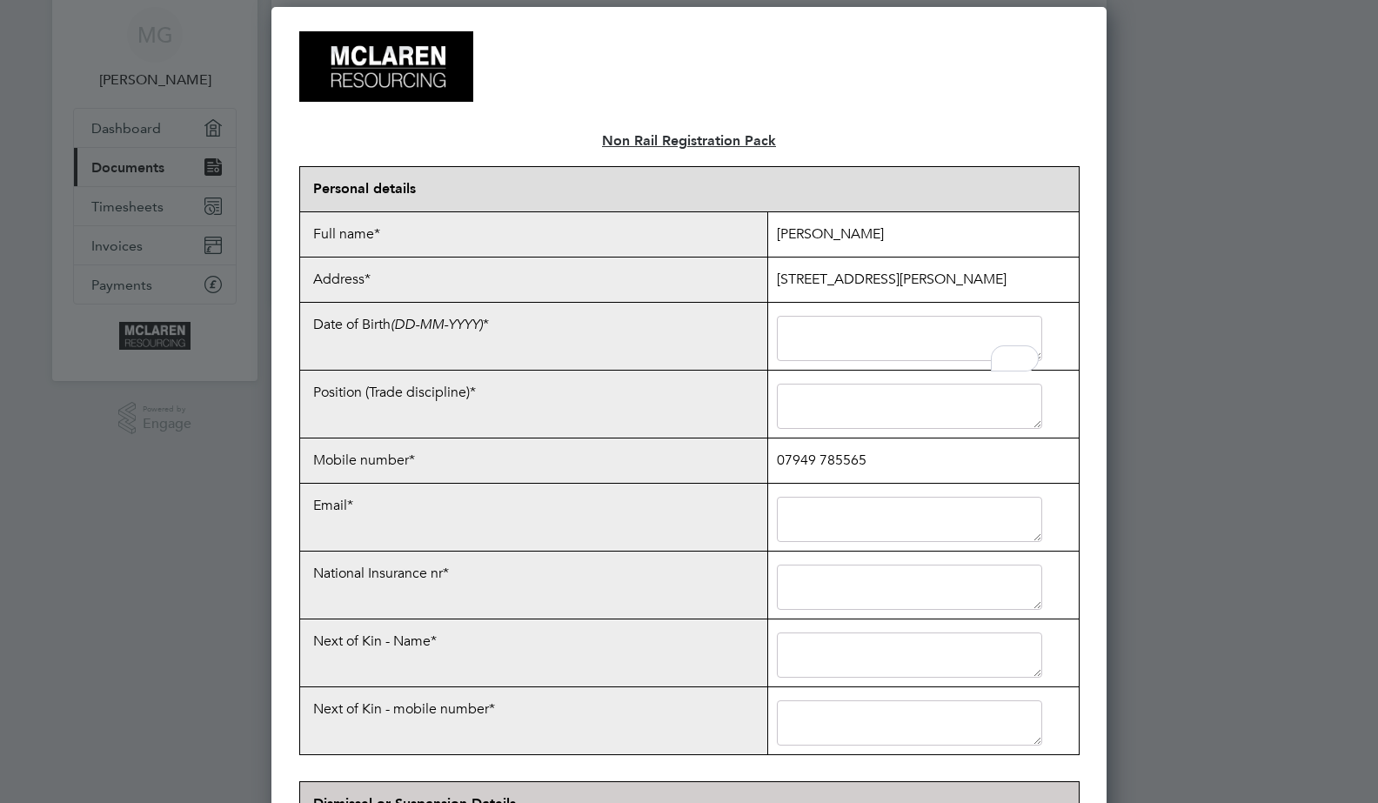
scroll to position [87, 0]
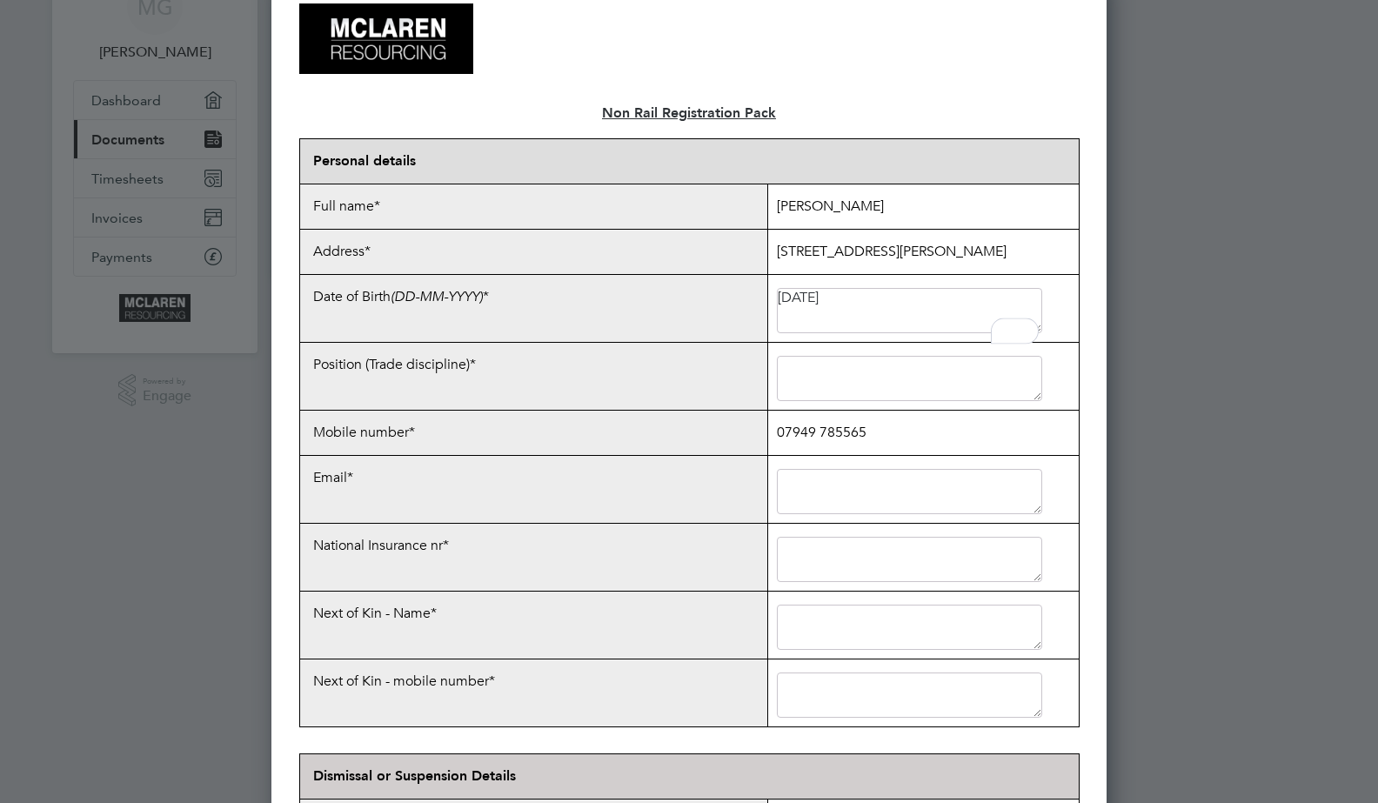
type textarea "[DATE]"
click at [857, 389] on textarea at bounding box center [910, 378] width 266 height 45
type textarea "Electricians Mate"
click at [870, 488] on textarea at bounding box center [910, 491] width 266 height 45
type textarea "[EMAIL_ADDRESS][DOMAIN_NAME]"
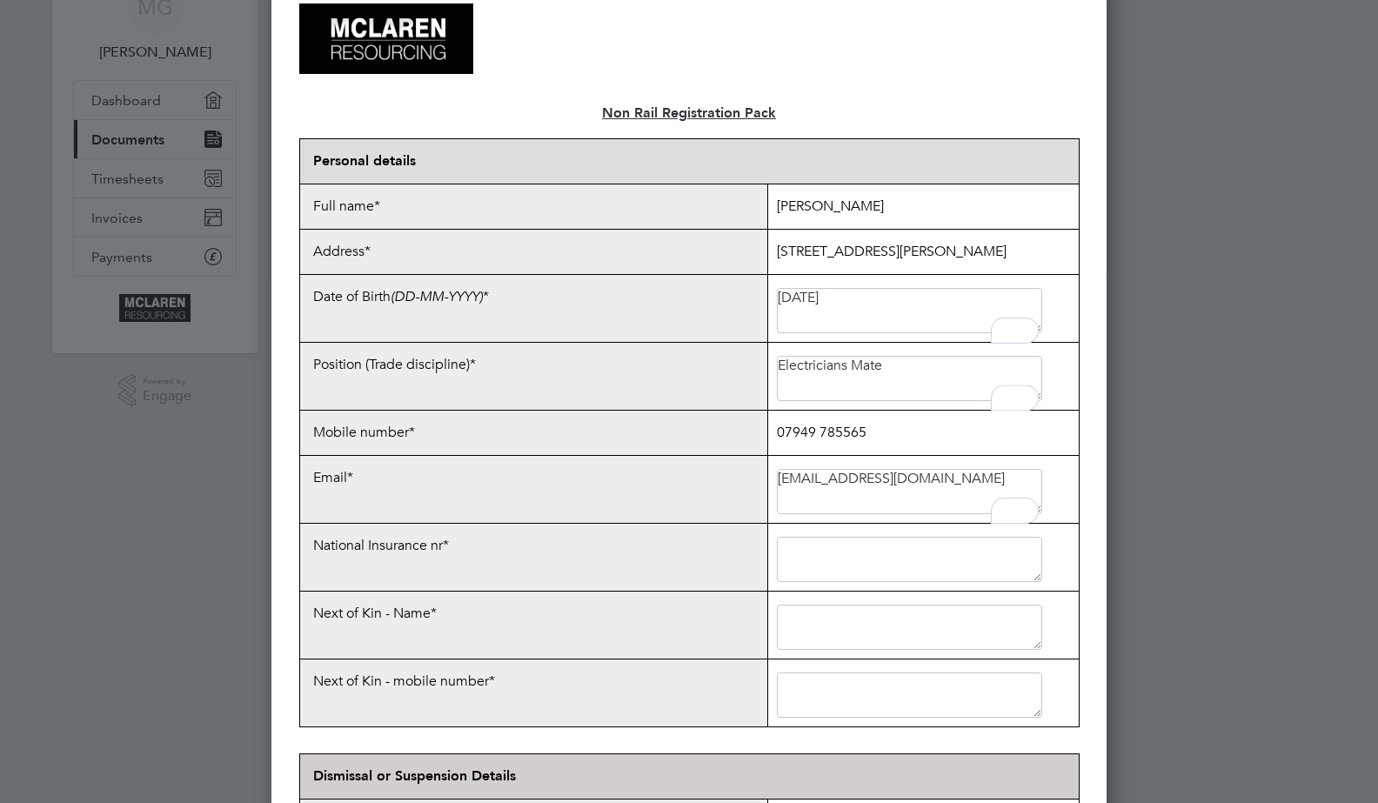
type textarea "07949785565"
click at [904, 574] on textarea at bounding box center [910, 559] width 266 height 45
type textarea "NX045580C"
click at [840, 643] on textarea at bounding box center [910, 626] width 266 height 45
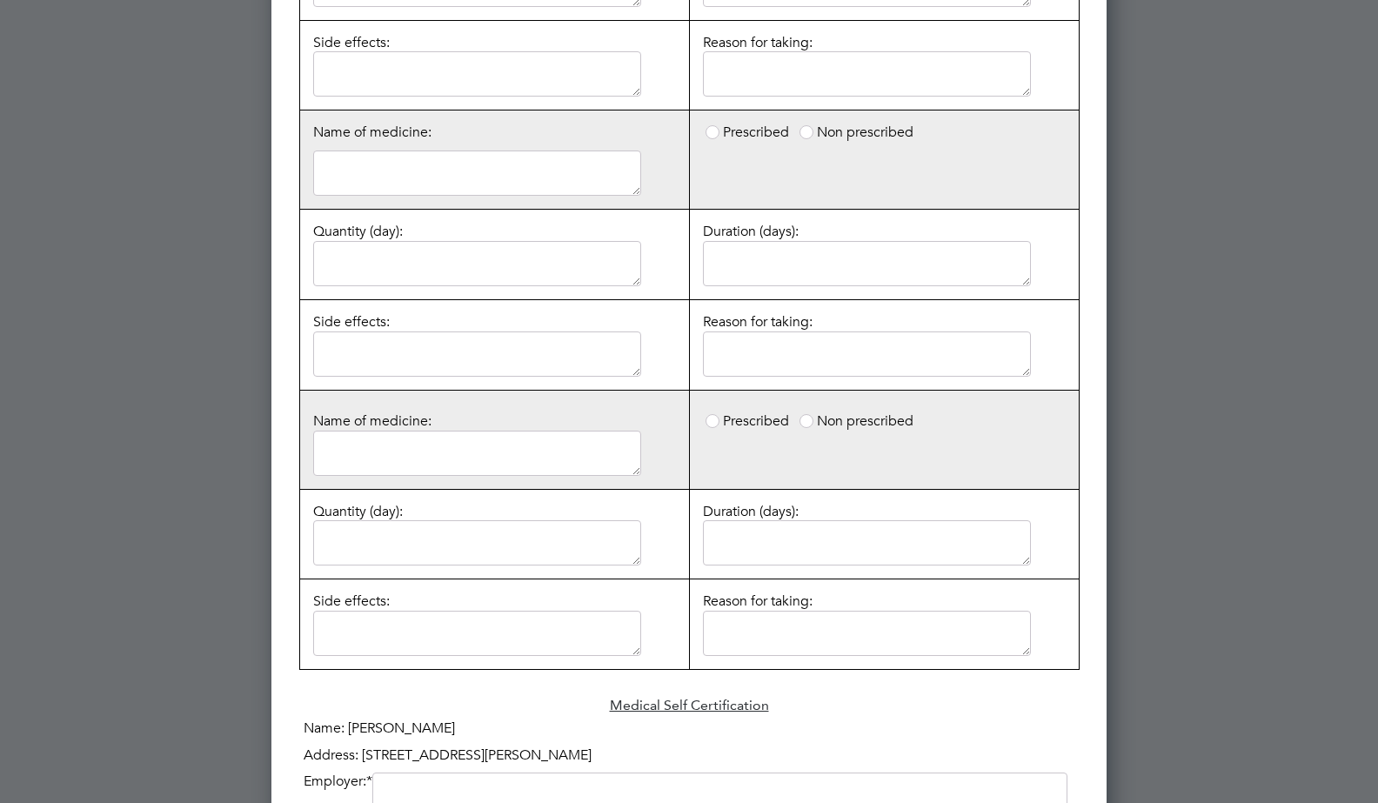
scroll to position [343, 0]
